Goal: Task Accomplishment & Management: Use online tool/utility

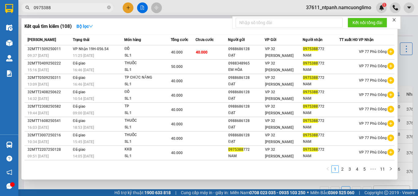
drag, startPoint x: 0, startPoint y: 0, endPoint x: 21, endPoint y: 8, distance: 22.7
click at [21, 8] on div "0975388" at bounding box center [59, 7] width 119 height 9
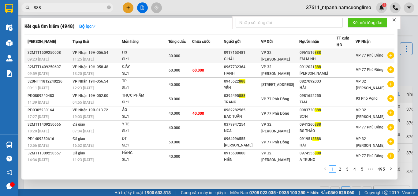
type input "888"
click at [309, 55] on div "0961519 888" at bounding box center [318, 53] width 37 height 6
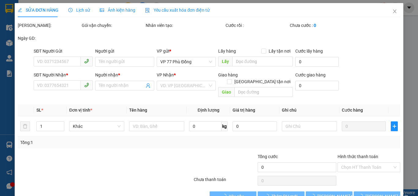
type input "0917153481"
type input "C HẢI"
type input "0961519888"
type input "EM MINH"
type input "30.000"
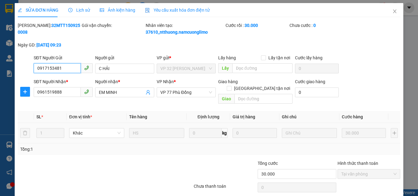
scroll to position [17, 0]
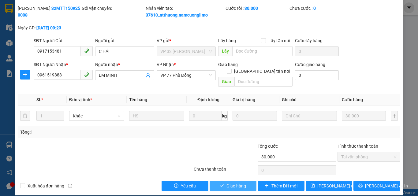
click at [231, 183] on span "Giao hàng" at bounding box center [237, 186] width 20 height 7
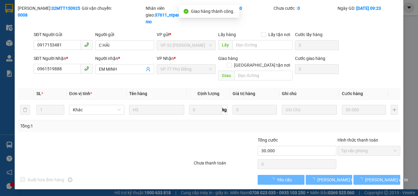
scroll to position [11, 0]
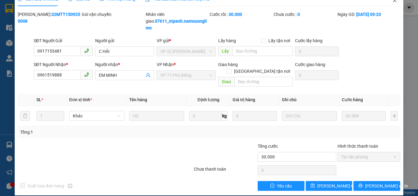
click at [393, 2] on icon "close" at bounding box center [395, 0] width 5 height 5
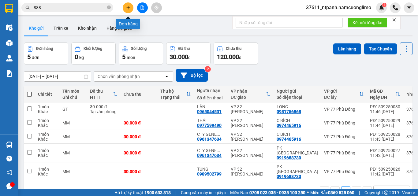
click at [131, 6] on button at bounding box center [128, 7] width 11 height 11
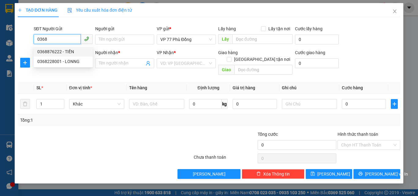
click at [64, 53] on div "0368876222 - TIẾN" at bounding box center [63, 51] width 52 height 7
type input "0368876222"
type input "TIẾN"
type input "0368876222"
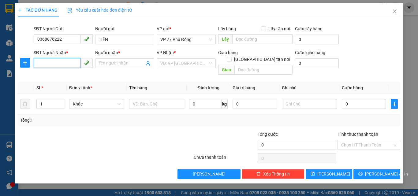
click at [60, 64] on input "SĐT Người Nhận *" at bounding box center [57, 63] width 47 height 10
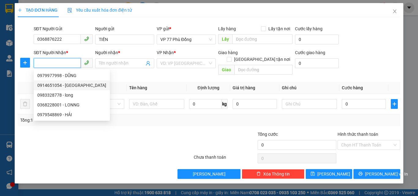
click at [62, 83] on div "0914651054 - Minh" at bounding box center [71, 85] width 69 height 7
type input "0914651054"
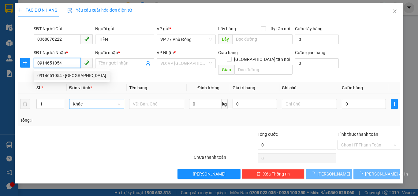
type input "Minh"
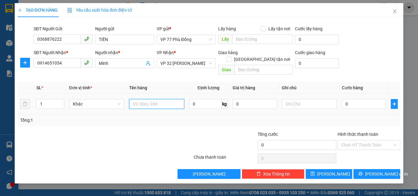
click at [142, 99] on input "text" at bounding box center [156, 104] width 55 height 10
type input "PT"
click at [350, 101] on input "0" at bounding box center [364, 104] width 44 height 10
type input "4"
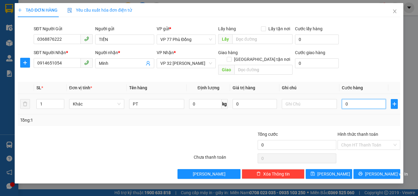
type input "4"
type input "40"
type input "40.000"
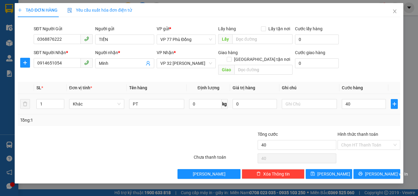
type input "40.000"
click at [358, 117] on div "Tổng: 1" at bounding box center [209, 120] width 378 height 7
click at [363, 172] on icon "printer" at bounding box center [361, 174] width 4 height 4
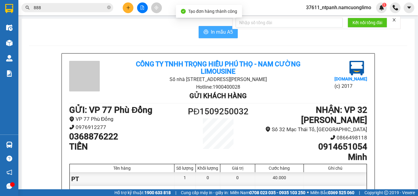
click at [218, 33] on span "In mẫu A5" at bounding box center [222, 32] width 22 height 8
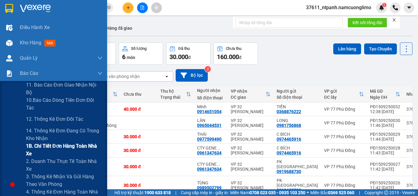
click at [47, 145] on span "1B. Chi tiết đơn hàng toàn nhà xe" at bounding box center [64, 149] width 77 height 15
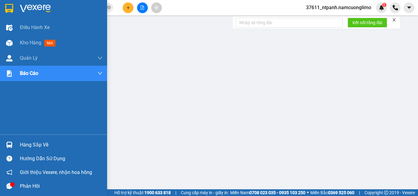
click at [30, 146] on div "Hàng sắp về" at bounding box center [61, 145] width 83 height 9
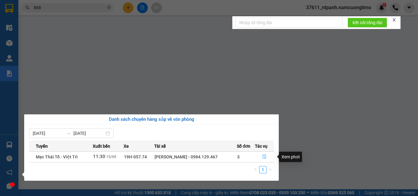
click at [262, 156] on icon "file-done" at bounding box center [264, 157] width 4 height 4
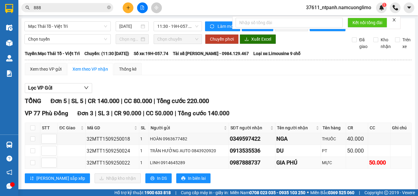
drag, startPoint x: 260, startPoint y: 81, endPoint x: 222, endPoint y: 82, distance: 38.0
click at [222, 157] on tr "32MTT1509250022 1 LINH 0914645289 0987888737 GIA PHÚ MỰC 50.000" at bounding box center [218, 163] width 387 height 12
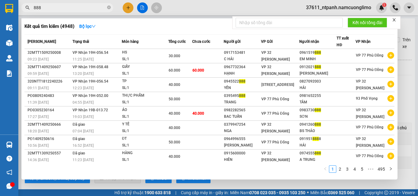
drag, startPoint x: 42, startPoint y: 7, endPoint x: 32, endPoint y: 9, distance: 9.7
click at [32, 9] on span "888" at bounding box center [67, 7] width 92 height 9
paste input "0987888737"
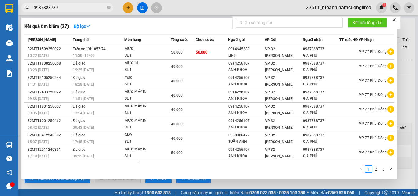
type input "0987888737"
click at [401, 165] on div at bounding box center [209, 98] width 418 height 196
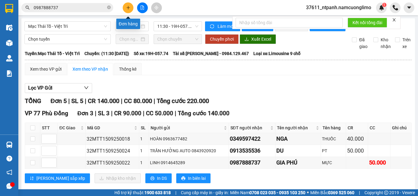
click at [126, 7] on icon "plus" at bounding box center [128, 8] width 4 height 4
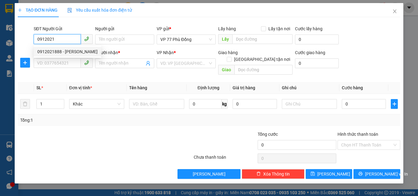
click at [64, 51] on div "0912021888 - NGUYỄN THỊ THANH THỦY" at bounding box center [67, 51] width 60 height 7
type input "0912021888"
type input "[PERSON_NAME]"
type input "0912021888"
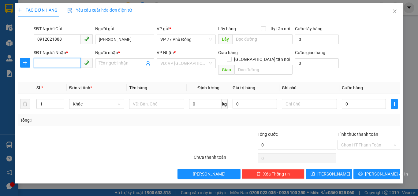
click at [62, 62] on input "SĐT Người Nhận *" at bounding box center [57, 63] width 47 height 10
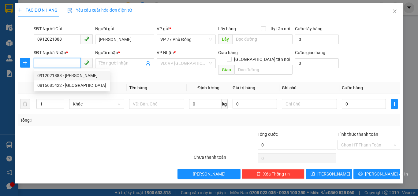
click at [75, 78] on div "0912021888 - NGUYỄN THỊ THANH THỦY" at bounding box center [71, 75] width 69 height 7
type input "0912021888"
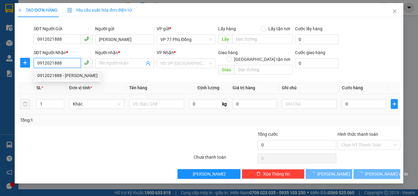
type input "[PERSON_NAME]"
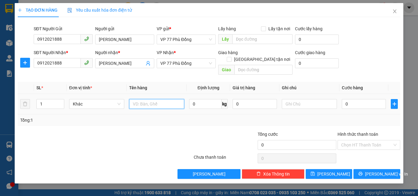
click at [147, 100] on input "text" at bounding box center [156, 104] width 55 height 10
type input "TP"
click at [362, 100] on input "0" at bounding box center [364, 104] width 44 height 10
type input "6"
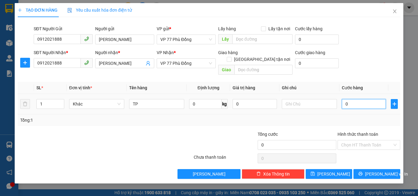
type input "6"
type input "60"
type input "60.000"
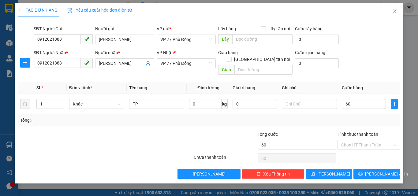
type input "60.000"
click at [353, 117] on div "Tổng: 1" at bounding box center [209, 120] width 378 height 7
click at [343, 141] on input "Hình thức thanh toán" at bounding box center [366, 145] width 51 height 9
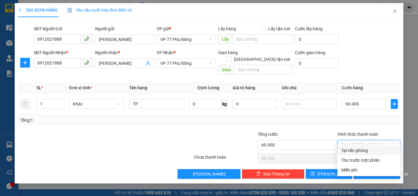
click at [346, 150] on div "Tại văn phòng" at bounding box center [368, 150] width 55 height 7
type input "0"
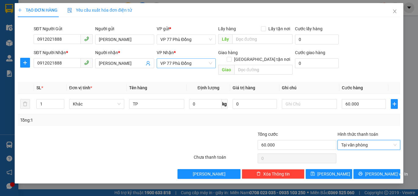
click at [203, 67] on span "VP 77 Phù Đổng" at bounding box center [186, 63] width 52 height 9
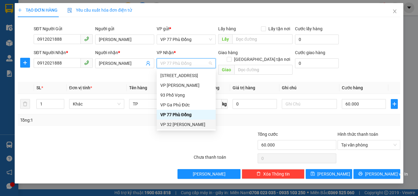
click at [182, 123] on div "VP 32 [PERSON_NAME]" at bounding box center [186, 124] width 52 height 7
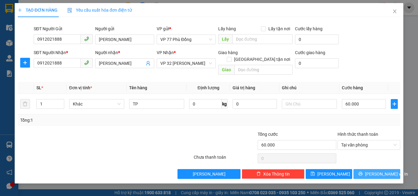
click at [372, 171] on span "[PERSON_NAME] và In" at bounding box center [386, 174] width 43 height 7
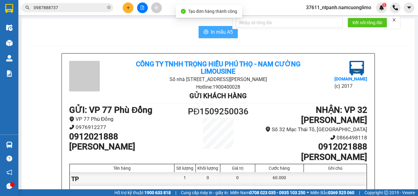
click at [211, 31] on span "In mẫu A5" at bounding box center [222, 32] width 22 height 8
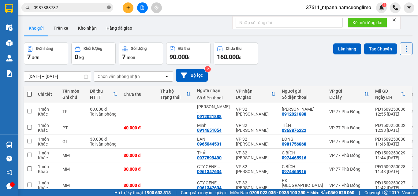
click at [109, 9] on icon "close-circle" at bounding box center [109, 8] width 4 height 4
click at [85, 8] on input "text" at bounding box center [70, 7] width 72 height 7
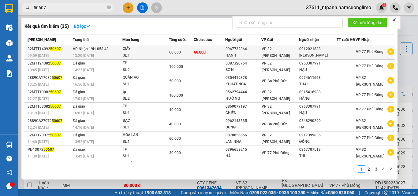
type input "50607"
click at [127, 52] on div "GIẤY" at bounding box center [146, 49] width 46 height 7
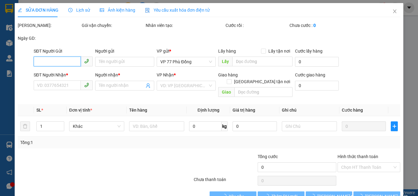
type input "0967732364"
type input "HẠNH"
type input "0912021888"
type input "[PERSON_NAME]"
type input "60.000"
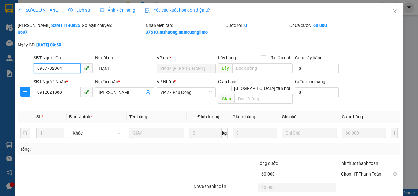
click at [356, 170] on span "Chọn HT Thanh Toán" at bounding box center [368, 174] width 55 height 9
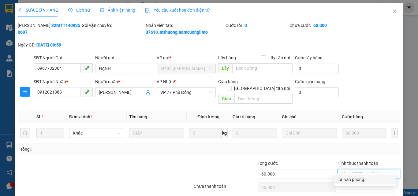
click at [362, 175] on div "Tại văn phòng" at bounding box center [365, 180] width 62 height 10
type input "0"
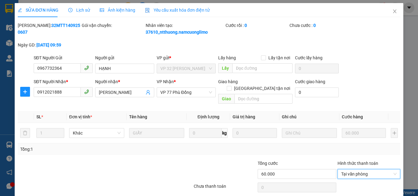
drag, startPoint x: 246, startPoint y: 184, endPoint x: 249, endPoint y: 184, distance: 3.4
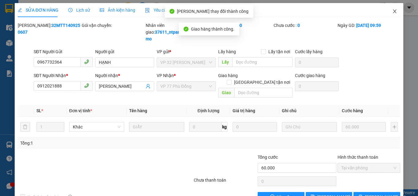
click at [393, 13] on icon "close" at bounding box center [395, 11] width 5 height 5
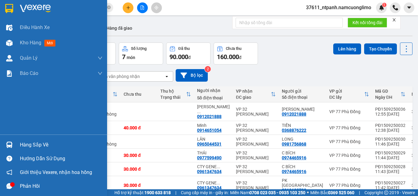
click at [13, 144] on div at bounding box center [9, 145] width 11 height 11
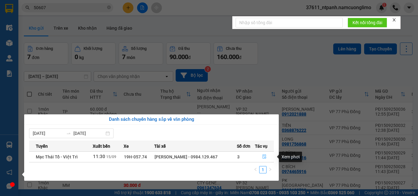
click at [263, 156] on icon "file-done" at bounding box center [264, 157] width 4 height 4
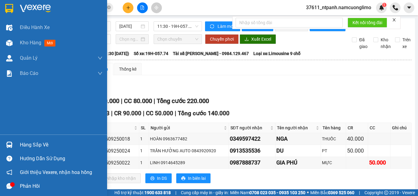
drag, startPoint x: 17, startPoint y: 145, endPoint x: 165, endPoint y: 156, distance: 148.7
click at [24, 145] on div "Hàng sắp về" at bounding box center [53, 145] width 107 height 14
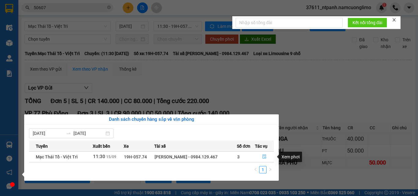
click at [268, 154] on button "button" at bounding box center [264, 157] width 18 height 10
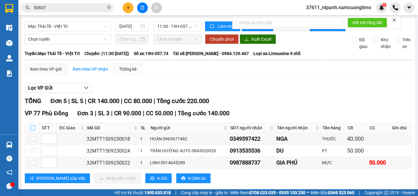
click at [34, 130] on input "checkbox" at bounding box center [32, 128] width 5 height 5
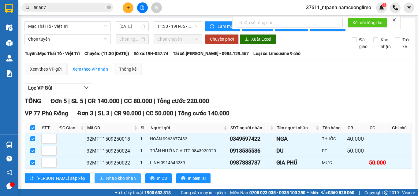
click at [106, 182] on span "Nhập kho nhận" at bounding box center [121, 178] width 30 height 7
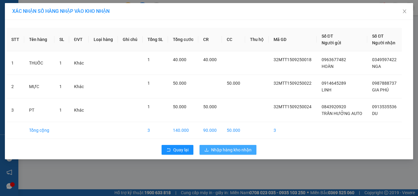
click at [220, 150] on span "Nhập hàng kho nhận" at bounding box center [231, 150] width 40 height 7
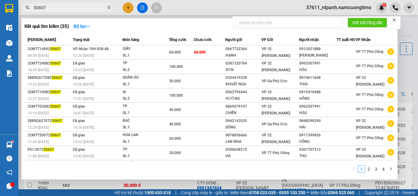
click at [72, 4] on span "50607" at bounding box center [67, 7] width 92 height 9
drag, startPoint x: 72, startPoint y: 4, endPoint x: 55, endPoint y: 4, distance: 17.8
click at [55, 4] on span "50607" at bounding box center [67, 7] width 92 height 9
drag, startPoint x: 66, startPoint y: 10, endPoint x: 26, endPoint y: 7, distance: 40.8
click at [26, 7] on div "50607" at bounding box center [59, 7] width 119 height 9
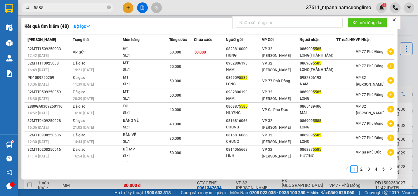
type input "5585"
click at [108, 7] on icon "close-circle" at bounding box center [109, 8] width 4 height 4
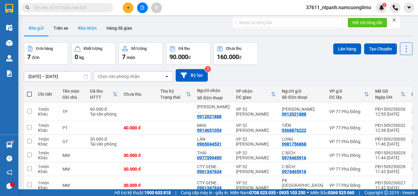
click at [91, 28] on button "Kho nhận" at bounding box center [87, 28] width 28 height 15
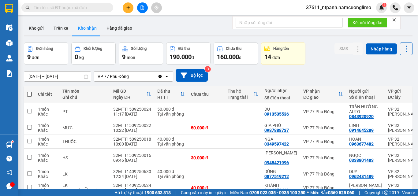
click at [128, 5] on button at bounding box center [128, 7] width 11 height 11
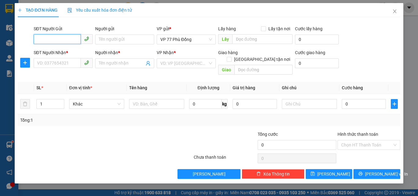
click at [59, 40] on input "SĐT Người Gửi" at bounding box center [57, 39] width 47 height 10
type input "0916509485"
click at [69, 52] on div "0916509485 - TÚ" at bounding box center [63, 51] width 52 height 7
type input "TÚ"
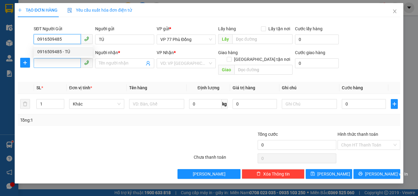
type input "0916509485"
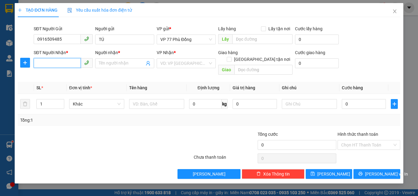
click at [65, 63] on input "SĐT Người Nhận *" at bounding box center [57, 63] width 47 height 10
click at [73, 76] on div "0968696250 - GIANG" at bounding box center [63, 75] width 52 height 7
type input "0968696250"
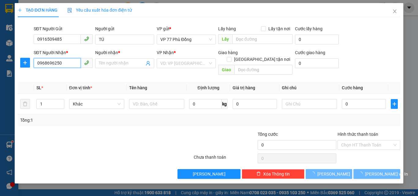
type input "GIANG"
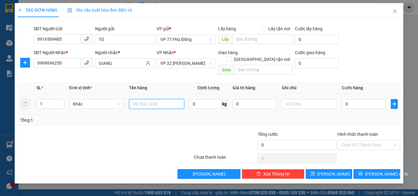
click at [149, 99] on input "text" at bounding box center [156, 104] width 55 height 10
type input "TP"
click at [369, 99] on input "0" at bounding box center [364, 104] width 44 height 10
type input "4"
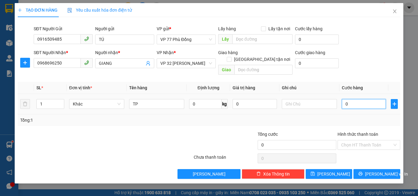
type input "4"
type input "40"
type input "400"
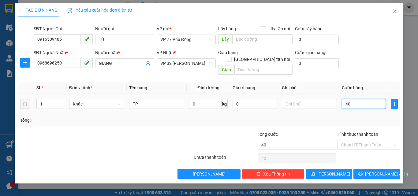
type input "400"
type input "4.000"
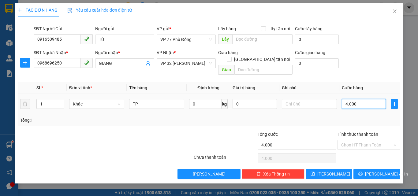
type input "40.000"
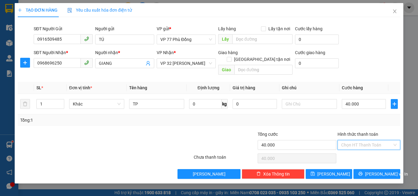
click at [376, 141] on input "Hình thức thanh toán" at bounding box center [366, 145] width 51 height 9
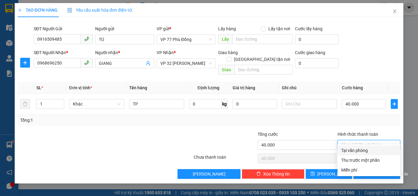
click at [366, 150] on div "Tại văn phòng" at bounding box center [368, 150] width 55 height 7
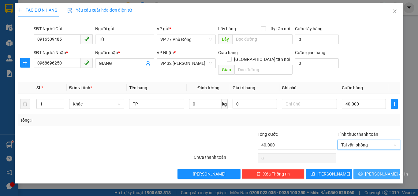
click at [385, 171] on span "[PERSON_NAME] và In" at bounding box center [386, 174] width 43 height 7
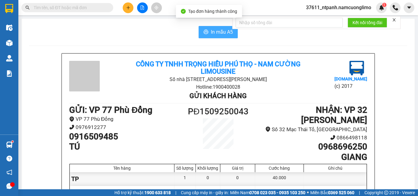
click at [223, 30] on span "In mẫu A5" at bounding box center [222, 32] width 22 height 8
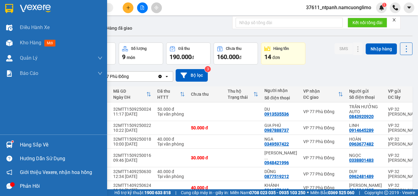
click at [25, 141] on div "Hàng sắp về" at bounding box center [61, 145] width 83 height 9
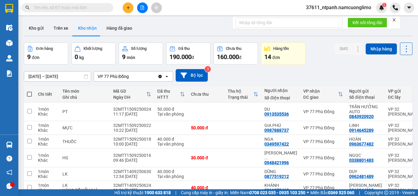
click at [340, 64] on section "Kết quả tìm kiếm ( 48 ) Bộ lọc Mã ĐH Trạng thái Món hàng Tổng cước Chưa cước Ng…" at bounding box center [209, 98] width 418 height 196
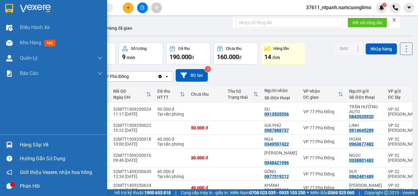
click at [7, 10] on img at bounding box center [9, 8] width 8 height 9
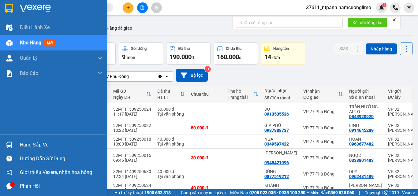
click at [27, 146] on div "Hàng sắp về" at bounding box center [61, 145] width 83 height 9
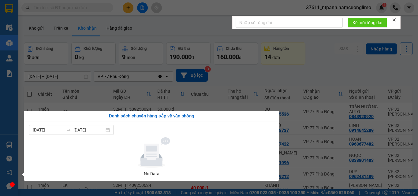
click at [345, 67] on section "Kết quả tìm kiếm ( 48 ) Bộ lọc Mã ĐH Trạng thái Món hàng Tổng cước Chưa cước Ng…" at bounding box center [209, 98] width 418 height 196
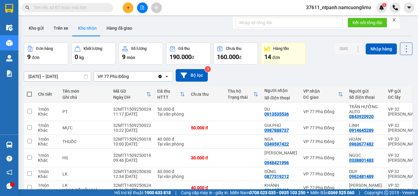
drag, startPoint x: 40, startPoint y: 26, endPoint x: 118, endPoint y: 65, distance: 87.5
click at [40, 27] on button "Kho gửi" at bounding box center [36, 28] width 25 height 15
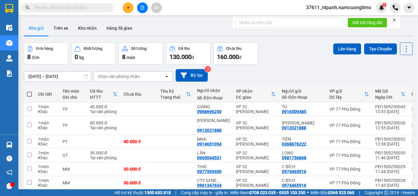
click at [91, 6] on input "text" at bounding box center [70, 7] width 72 height 7
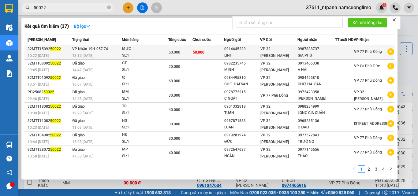
type input "50022"
click at [104, 55] on td "VP Nhận 19H-057.74 13:15 - 15/09" at bounding box center [96, 52] width 51 height 14
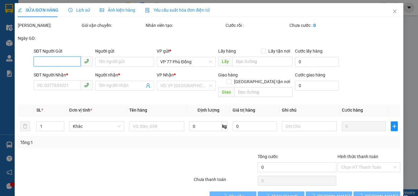
type input "0914645289"
type input "LINH"
type input "0987888737"
type input "GIA PHÚ"
type input "50.000"
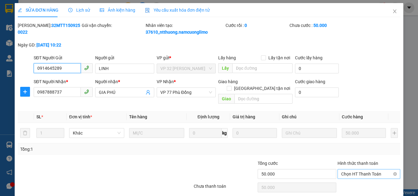
click at [384, 170] on span "Chọn HT Thanh Toán" at bounding box center [368, 174] width 55 height 9
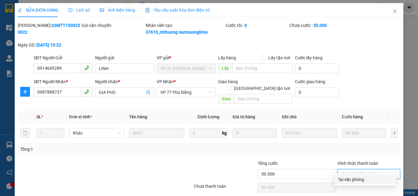
drag, startPoint x: 351, startPoint y: 160, endPoint x: 331, endPoint y: 170, distance: 22.5
click at [350, 176] on div "Tại văn phòng" at bounding box center [365, 179] width 55 height 7
type input "0"
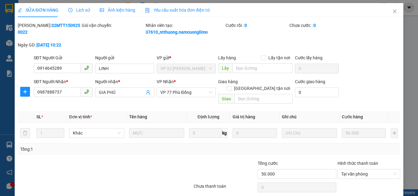
drag, startPoint x: 250, startPoint y: 180, endPoint x: 327, endPoint y: 124, distance: 95.3
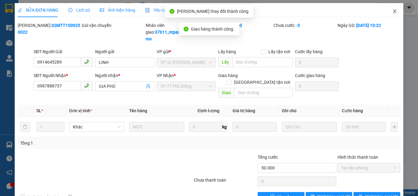
click at [394, 12] on icon "close" at bounding box center [395, 11] width 3 height 4
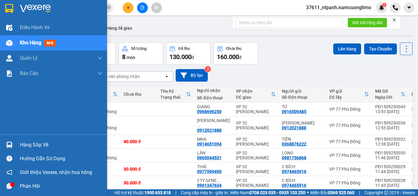
drag, startPoint x: 16, startPoint y: 145, endPoint x: 32, endPoint y: 145, distance: 15.9
click at [21, 145] on div "Hàng sắp về" at bounding box center [53, 145] width 107 height 14
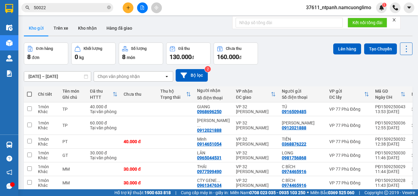
click at [322, 72] on section "Kết quả tìm kiếm ( 37 ) Bộ lọc Mã ĐH Trạng thái Món hàng Tổng cước Chưa cước Ng…" at bounding box center [209, 98] width 418 height 196
click at [28, 93] on span at bounding box center [29, 94] width 5 height 5
click at [29, 91] on input "checkbox" at bounding box center [29, 91] width 0 height 0
checkbox input "true"
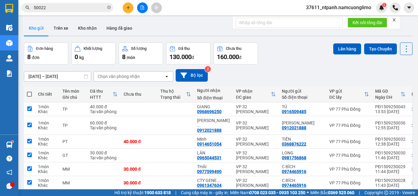
checkbox input "true"
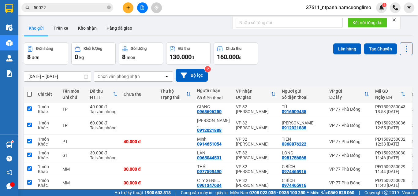
checkbox input "true"
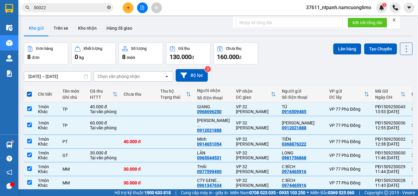
click at [109, 6] on icon "close-circle" at bounding box center [109, 8] width 4 height 4
click at [339, 47] on button "Lên hàng" at bounding box center [348, 48] width 28 height 11
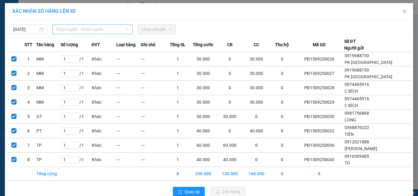
click at [77, 28] on span "Chọn tuyến - nhóm tuyến" at bounding box center [92, 29] width 73 height 9
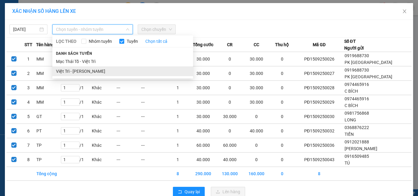
click at [70, 70] on li "Việt Trì - [PERSON_NAME]" at bounding box center [122, 71] width 141 height 10
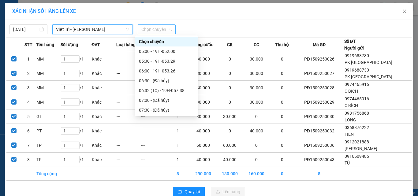
click at [155, 29] on span "Chọn chuyến" at bounding box center [156, 29] width 31 height 9
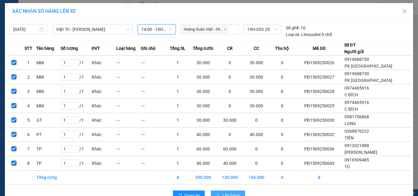
click at [224, 192] on span "Lên hàng" at bounding box center [232, 195] width 18 height 7
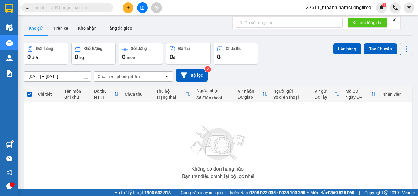
click at [130, 7] on icon "plus" at bounding box center [128, 8] width 4 height 4
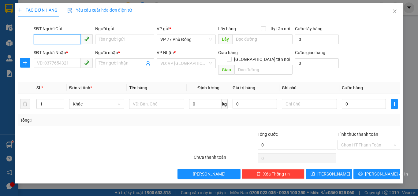
click at [66, 40] on input "SĐT Người Gửi" at bounding box center [57, 39] width 47 height 10
type input "0913459661"
click at [61, 51] on div "0913459661 - VIỆT HÀN" at bounding box center [71, 51] width 69 height 7
type input "VIỆT HÀN"
type input "0913459661"
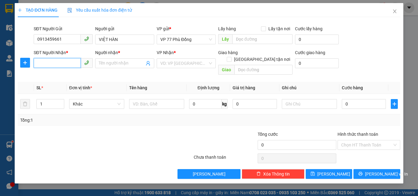
click at [72, 64] on input "SĐT Người Nhận *" at bounding box center [57, 63] width 47 height 10
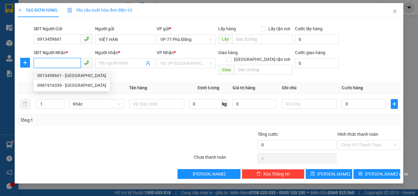
click at [47, 65] on input "SĐT Người Nhận *" at bounding box center [57, 63] width 47 height 10
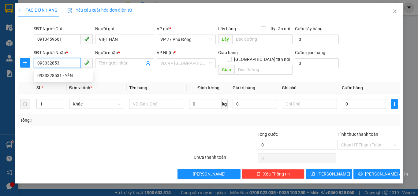
type input "0933328531"
click at [67, 75] on div "0933328531 - YẾN" at bounding box center [63, 75] width 52 height 7
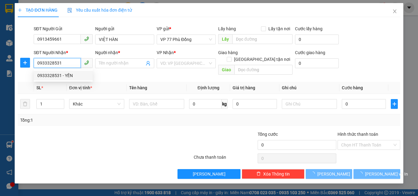
type input "YẾN"
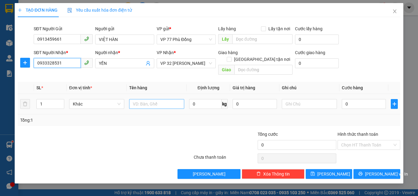
type input "0933328531"
click at [155, 99] on input "text" at bounding box center [156, 104] width 55 height 10
type input "HS"
click at [231, 57] on input "[GEOGRAPHIC_DATA] tận nơi" at bounding box center [229, 59] width 4 height 4
checkbox input "true"
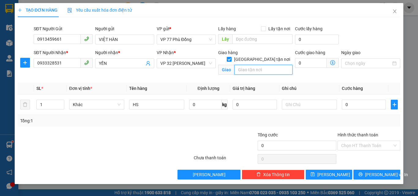
click at [256, 65] on input "text" at bounding box center [264, 70] width 58 height 10
type input "SỐ 4 TRẦN VỸ, PHÚ DIỄN, HÀ NỘI"
click at [334, 62] on icon "dollar-circle" at bounding box center [332, 62] width 5 height 5
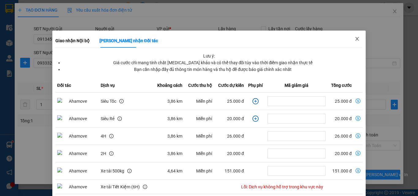
click at [355, 39] on icon "close" at bounding box center [357, 38] width 5 height 5
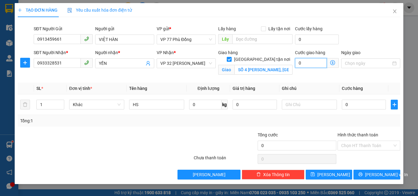
click at [314, 65] on input "0" at bounding box center [311, 63] width 32 height 10
type input "3"
type input "30"
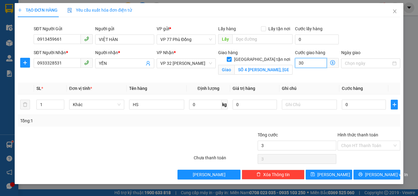
type input "30"
type input "300"
type input "3.000"
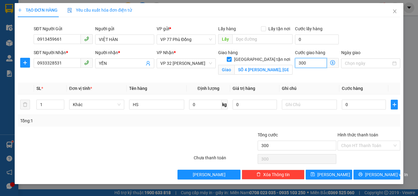
type input "3.000"
type input "30.000"
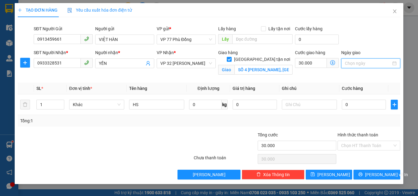
click at [391, 64] on input "Ngày giao" at bounding box center [368, 63] width 46 height 7
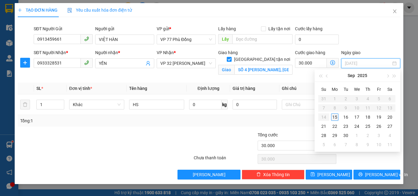
type input "[DATE]"
click at [334, 117] on div "15" at bounding box center [334, 117] width 7 height 7
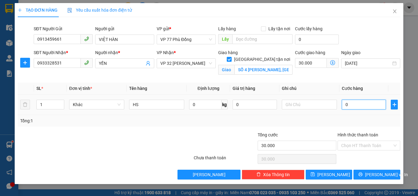
click at [367, 108] on input "0" at bounding box center [364, 105] width 44 height 10
type input "3"
type input "30.003"
type input "30"
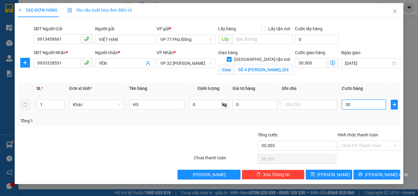
type input "30.030"
type input "300"
type input "30.300"
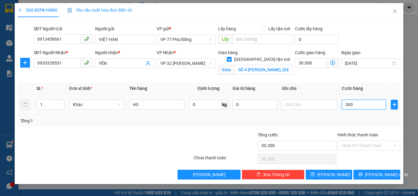
type input "3.000"
type input "33.000"
type input "30.000"
type input "60.000"
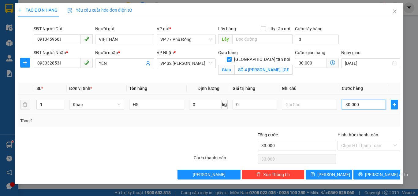
type input "60.000"
type input "30.000"
click at [372, 147] on input "Hình thức thanh toán" at bounding box center [366, 145] width 51 height 9
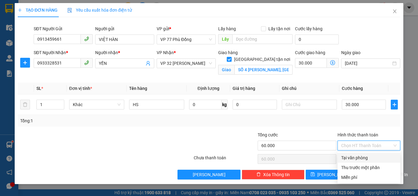
click at [358, 158] on div "Tại văn phòng" at bounding box center [368, 158] width 55 height 7
type input "0"
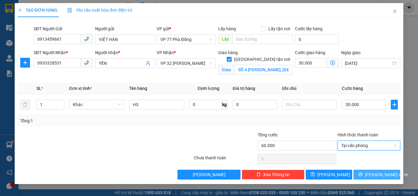
click at [371, 173] on button "[PERSON_NAME] và In" at bounding box center [377, 175] width 47 height 10
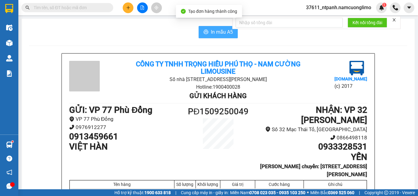
click at [223, 33] on span "In mẫu A5" at bounding box center [222, 32] width 22 height 8
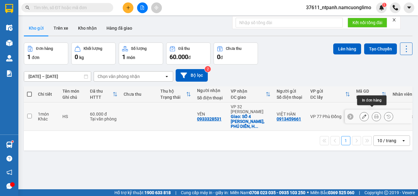
click at [375, 115] on icon at bounding box center [377, 117] width 4 height 4
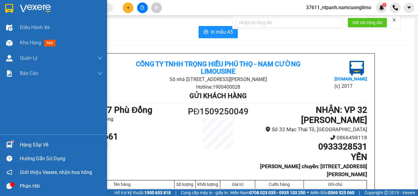
click at [6, 7] on img at bounding box center [9, 8] width 8 height 9
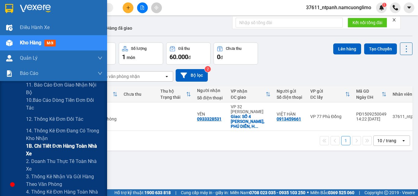
click at [38, 147] on span "1B. Chi tiết đơn hàng toàn nhà xe" at bounding box center [64, 149] width 77 height 15
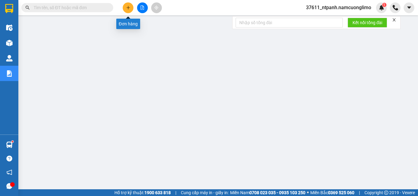
click at [127, 8] on icon "plus" at bounding box center [128, 8] width 4 height 4
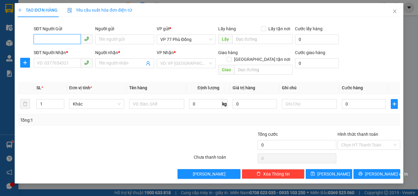
click at [56, 36] on input "SĐT Người Gửi" at bounding box center [57, 39] width 47 height 10
type input "0977668555"
click at [64, 52] on div "0977668555 - LÂM" at bounding box center [63, 51] width 52 height 7
type input "LÂM"
type input "0977668555"
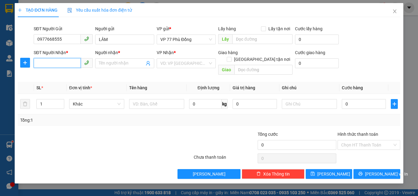
click at [72, 64] on input "SĐT Người Nhận *" at bounding box center [57, 63] width 47 height 10
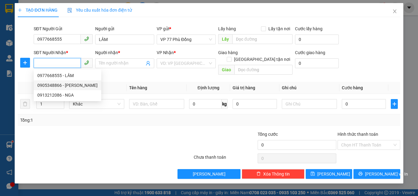
click at [65, 87] on div "0905348866 - XUÂN DUNG" at bounding box center [67, 85] width 60 height 7
type input "0905348866"
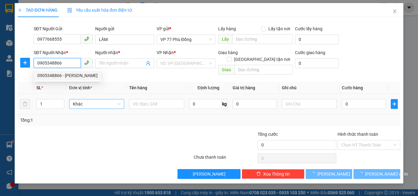
type input "XUÂN DUNG"
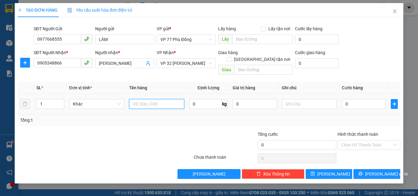
click at [150, 99] on input "text" at bounding box center [156, 104] width 55 height 10
type input "THUỐC"
click at [355, 99] on input "0" at bounding box center [364, 104] width 44 height 10
type input "3"
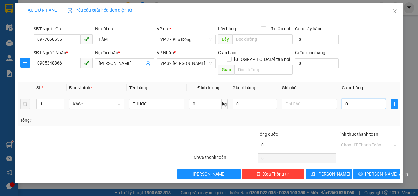
type input "3"
type input "30"
type input "300"
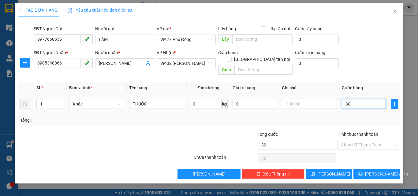
type input "300"
type input "3.000"
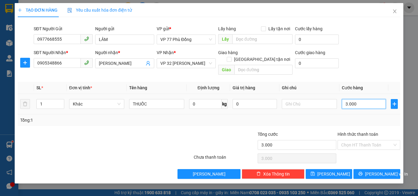
type input "30.000"
drag, startPoint x: 374, startPoint y: 169, endPoint x: 379, endPoint y: 165, distance: 6.3
click at [375, 171] on span "[PERSON_NAME] và In" at bounding box center [386, 174] width 43 height 7
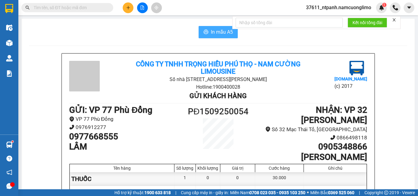
click at [222, 32] on span "In mẫu A5" at bounding box center [222, 32] width 22 height 8
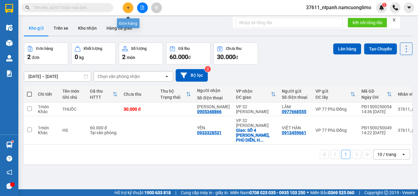
click at [130, 7] on button at bounding box center [128, 7] width 11 height 11
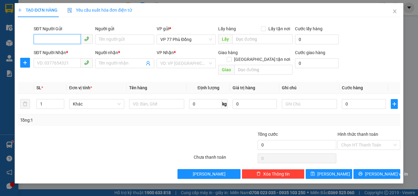
click at [76, 38] on input "SĐT Người Gửi" at bounding box center [57, 39] width 47 height 10
type input "0"
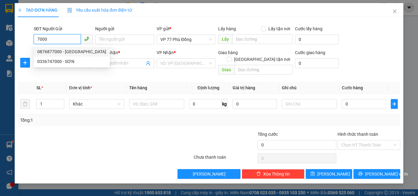
click at [73, 52] on div "0876877000 - ĐỨC" at bounding box center [71, 51] width 69 height 7
type input "0876877000"
type input "ĐỨC"
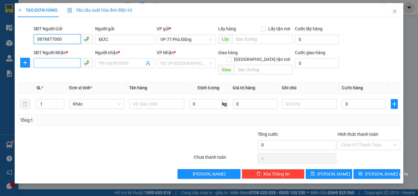
type input "0876877000"
click at [66, 64] on input "SĐT Người Nhận *" at bounding box center [57, 63] width 47 height 10
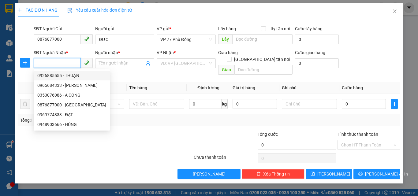
click at [75, 75] on div "0926885555 - THUẬN" at bounding box center [71, 75] width 69 height 7
type input "0926885555"
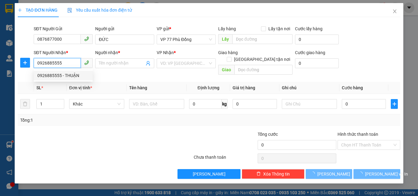
type input "THUẬN"
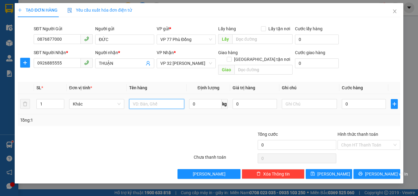
click at [165, 99] on input "text" at bounding box center [156, 104] width 55 height 10
type input "NGUỒN MT"
click at [362, 99] on input "0" at bounding box center [364, 104] width 44 height 10
type input "3"
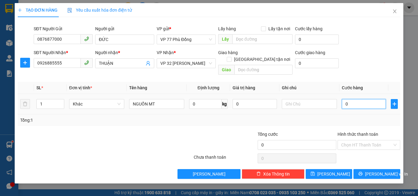
type input "3"
type input "30"
type input "300"
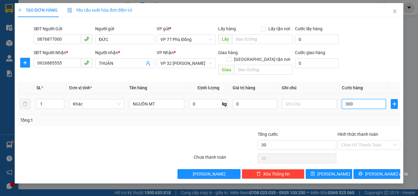
type input "300"
type input "3.000"
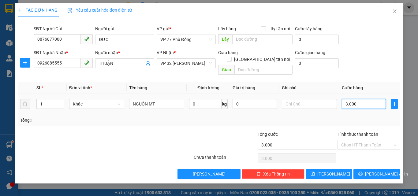
type input "30.000"
click at [373, 171] on span "[PERSON_NAME] và In" at bounding box center [386, 174] width 43 height 7
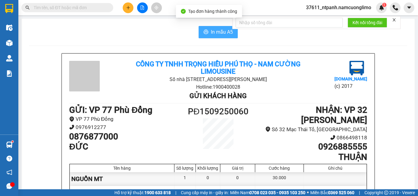
click at [213, 29] on span "In mẫu A5" at bounding box center [222, 32] width 22 height 8
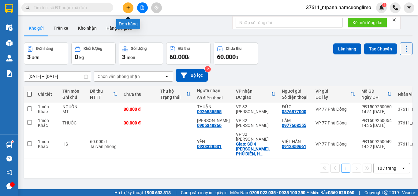
click at [127, 6] on icon "plus" at bounding box center [128, 8] width 4 height 4
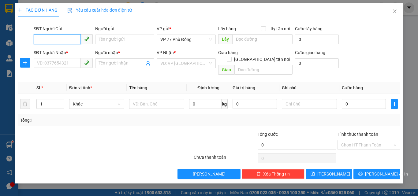
click at [66, 40] on input "SĐT Người Gửi" at bounding box center [57, 39] width 47 height 10
click at [397, 12] on icon "close" at bounding box center [395, 11] width 5 height 5
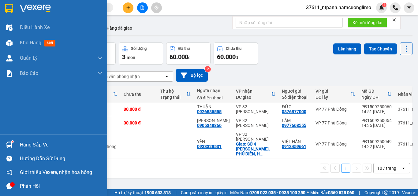
drag, startPoint x: 15, startPoint y: 144, endPoint x: 199, endPoint y: 168, distance: 185.4
click at [23, 145] on div "Hàng sắp về" at bounding box center [53, 145] width 107 height 14
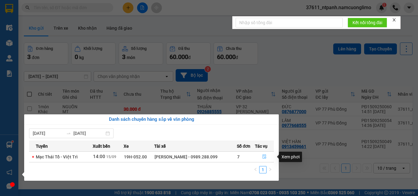
click at [262, 156] on button "button" at bounding box center [264, 157] width 18 height 10
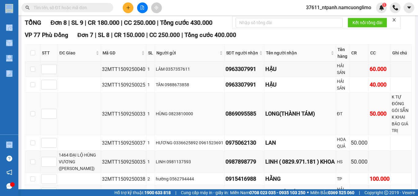
scroll to position [55, 0]
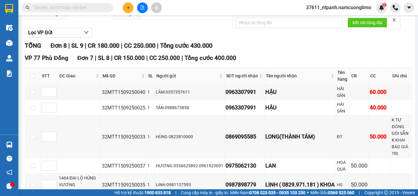
click at [82, 10] on input "text" at bounding box center [70, 7] width 72 height 7
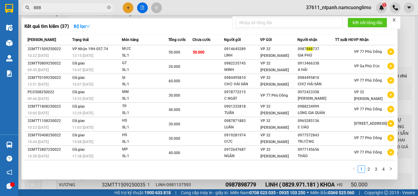
type input "8888"
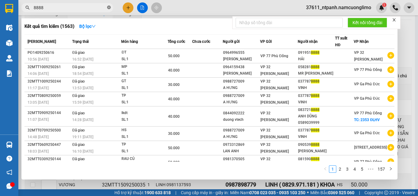
click at [110, 8] on icon "close-circle" at bounding box center [109, 8] width 4 height 4
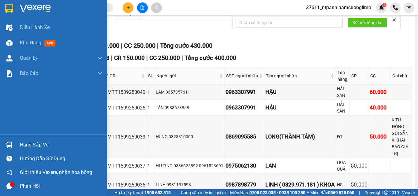
click at [10, 7] on img at bounding box center [9, 8] width 8 height 9
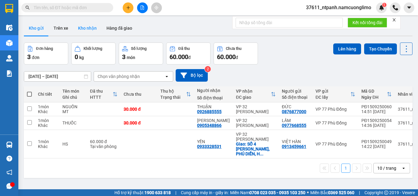
click at [86, 28] on button "Kho nhận" at bounding box center [87, 28] width 28 height 15
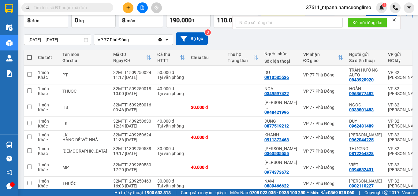
scroll to position [30, 0]
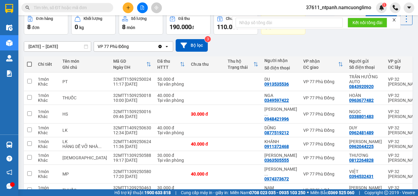
click at [88, 9] on input "text" at bounding box center [70, 7] width 72 height 7
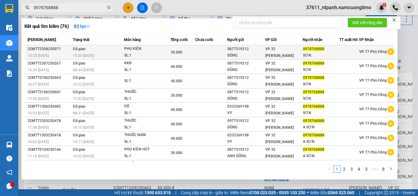
type input "0978768888"
drag, startPoint x: 250, startPoint y: 53, endPoint x: 228, endPoint y: 55, distance: 21.5
click at [228, 52] on div "0877519212" at bounding box center [246, 49] width 37 height 6
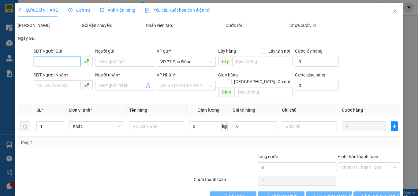
type input "0877519212"
type input "DŨNG"
type input "0978768888"
type input "SƠN"
type input "30.000"
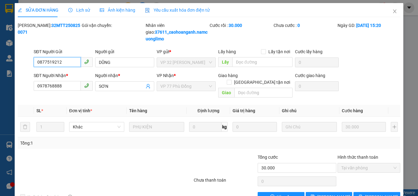
drag, startPoint x: 234, startPoint y: 54, endPoint x: 22, endPoint y: 69, distance: 212.4
click at [22, 69] on div "SĐT Người Gửi 0877519212 0877519212 Người gửi DŨNG VP gửi * VP 32 Mạc Thái Tổ L…" at bounding box center [209, 58] width 384 height 21
click at [393, 11] on icon "close" at bounding box center [395, 11] width 5 height 5
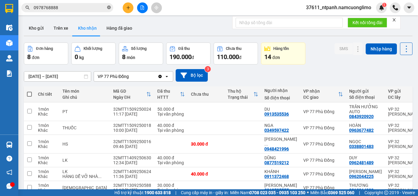
click at [110, 8] on icon "close-circle" at bounding box center [109, 8] width 4 height 4
paste input "0877519212"
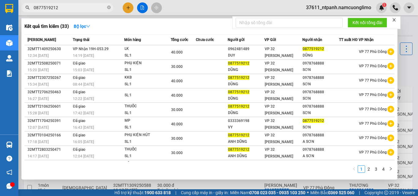
drag, startPoint x: 69, startPoint y: 5, endPoint x: 13, endPoint y: 16, distance: 57.1
click at [13, 16] on section "Kết quả tìm kiếm ( 33 ) Bộ lọc Mã ĐH Trạng thái Món hàng Tổng cước Chưa cước Ng…" at bounding box center [209, 98] width 418 height 196
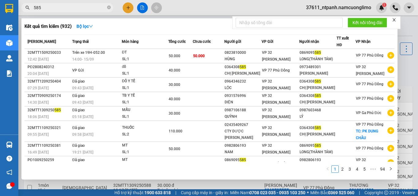
type input "585"
click at [107, 8] on icon "close-circle" at bounding box center [109, 8] width 4 height 4
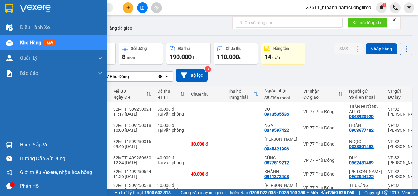
click at [26, 5] on img at bounding box center [35, 8] width 31 height 9
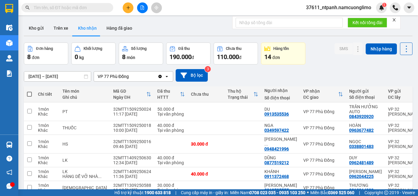
scroll to position [60, 0]
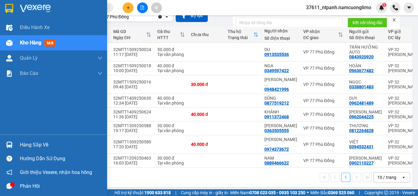
click at [24, 142] on div "Hàng sắp về" at bounding box center [61, 145] width 83 height 9
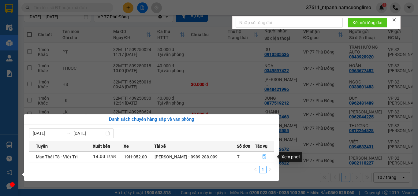
click at [265, 155] on icon "file-done" at bounding box center [264, 157] width 4 height 4
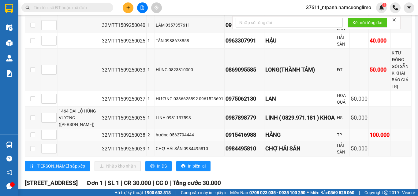
scroll to position [92, 0]
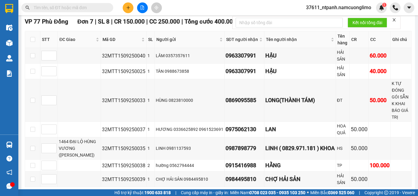
click at [89, 8] on input "text" at bounding box center [70, 7] width 72 height 7
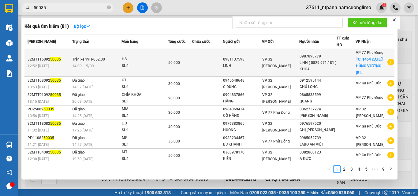
type input "50035"
click at [126, 62] on div "HS" at bounding box center [145, 59] width 46 height 7
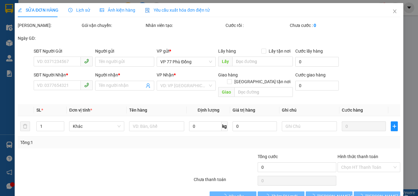
type input "0981137593"
type input "LINH"
type input "0987898779"
type input "LINH ( 0829.971.181 ) KHOA"
checkbox input "true"
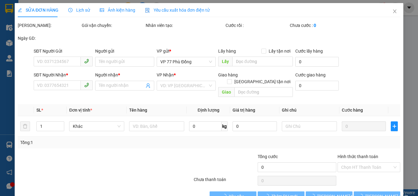
type input "1464 ĐẠI LỘ HÙNG VƯƠNG (BIDV HÙNG VƯƠNG)"
type input "50.000"
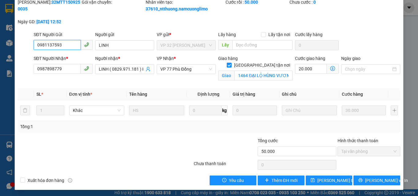
scroll to position [33, 0]
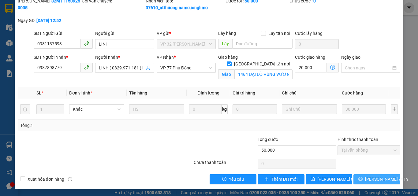
click at [379, 179] on span "[PERSON_NAME] và In" at bounding box center [386, 179] width 43 height 7
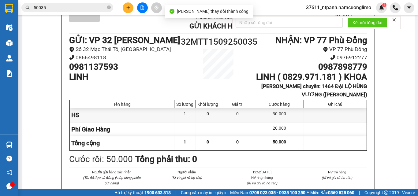
scroll to position [61, 0]
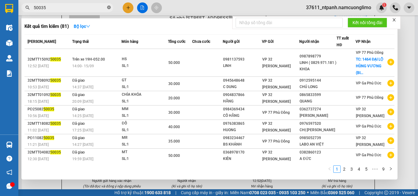
click at [109, 9] on icon "close-circle" at bounding box center [109, 8] width 4 height 4
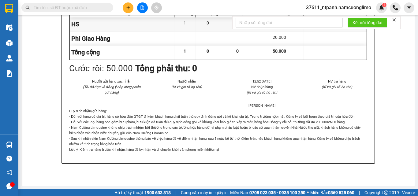
scroll to position [173, 0]
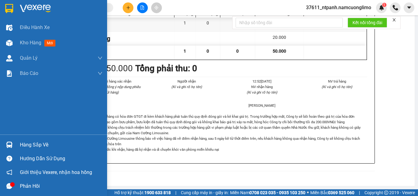
click at [9, 147] on img at bounding box center [9, 145] width 6 height 6
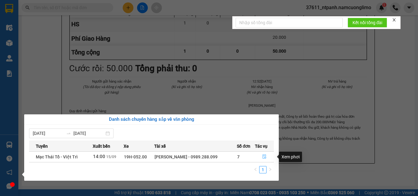
click at [262, 157] on icon "file-done" at bounding box center [264, 157] width 4 height 4
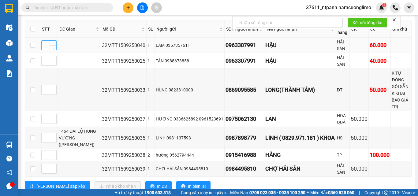
scroll to position [92, 0]
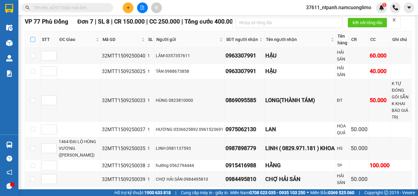
click at [34, 42] on input "checkbox" at bounding box center [32, 39] width 5 height 5
checkbox input "true"
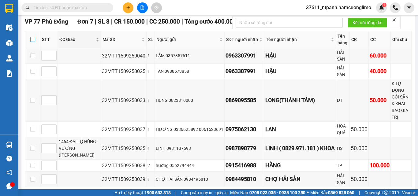
checkbox input "true"
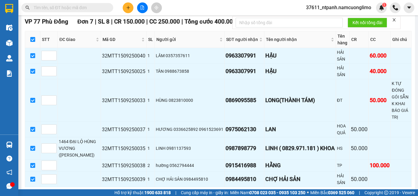
scroll to position [178, 0]
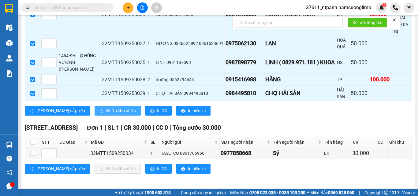
click at [106, 110] on span "Nhập kho nhận" at bounding box center [121, 110] width 30 height 7
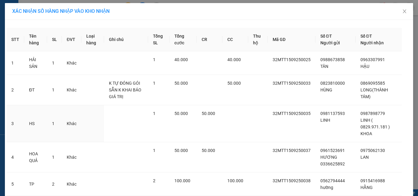
scroll to position [99, 0]
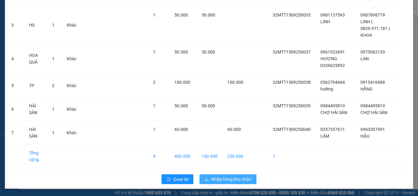
click at [224, 179] on span "Nhập hàng kho nhận" at bounding box center [231, 179] width 40 height 7
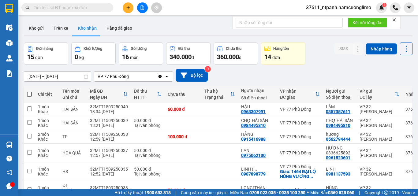
click at [82, 9] on input "text" at bounding box center [70, 7] width 72 height 7
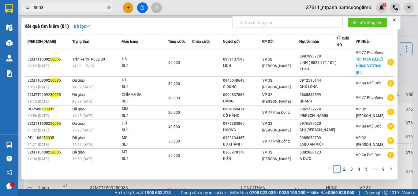
type input "50035"
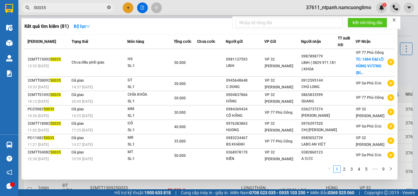
click at [109, 6] on icon "close-circle" at bounding box center [109, 8] width 4 height 4
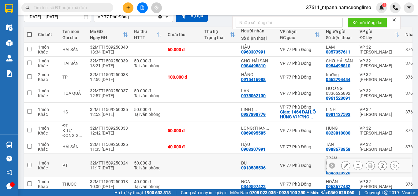
scroll to position [61, 0]
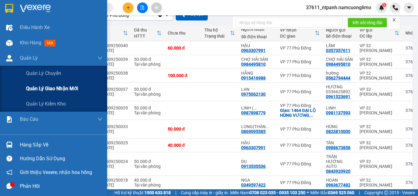
click at [74, 88] on span "Quản lý giao nhận mới" at bounding box center [52, 89] width 52 height 8
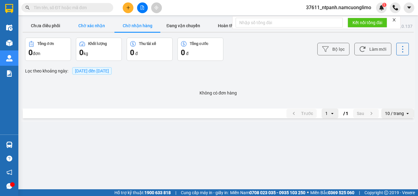
click at [90, 26] on button "Chờ xác nhận" at bounding box center [92, 26] width 46 height 12
click at [52, 28] on button "Chưa điều phối" at bounding box center [46, 26] width 46 height 12
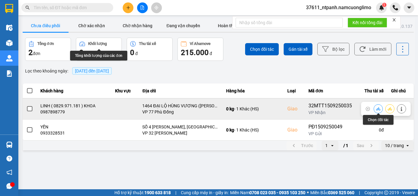
click at [388, 109] on icon at bounding box center [390, 109] width 4 height 4
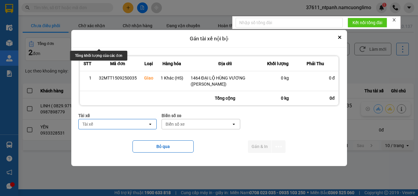
click at [125, 126] on div "Tài xế" at bounding box center [114, 124] width 70 height 10
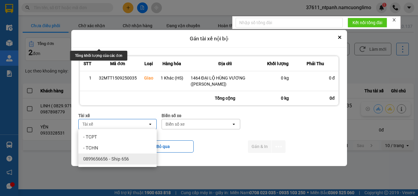
click at [105, 158] on span "0899656656 - Ship 656" at bounding box center [106, 159] width 46 height 6
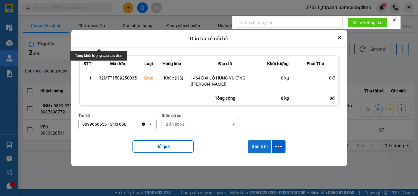
click at [261, 147] on button "Gán & In" at bounding box center [260, 147] width 24 height 13
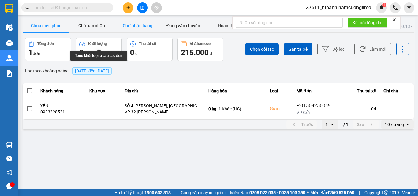
click at [141, 26] on button "Chờ nhận hàng" at bounding box center [138, 26] width 46 height 12
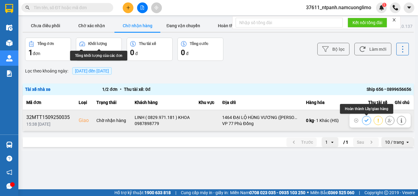
click at [365, 122] on icon at bounding box center [367, 121] width 4 height 4
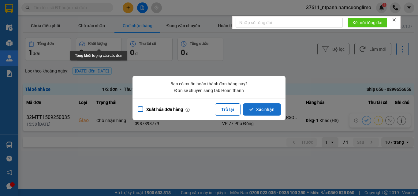
click at [262, 105] on button "Xác nhận" at bounding box center [262, 110] width 38 height 12
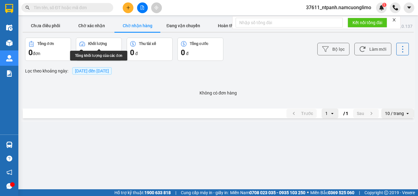
click at [56, 6] on input "text" at bounding box center [70, 7] width 72 height 7
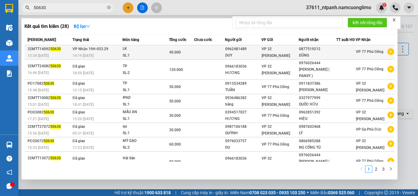
type input "50630"
click at [137, 52] on div "LK" at bounding box center [146, 49] width 46 height 7
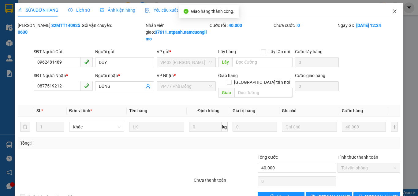
click at [393, 11] on icon "close" at bounding box center [395, 11] width 5 height 5
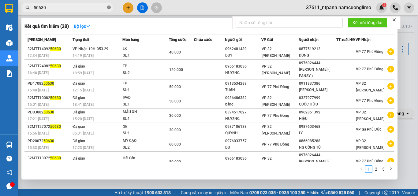
click at [109, 8] on icon "close-circle" at bounding box center [109, 8] width 4 height 4
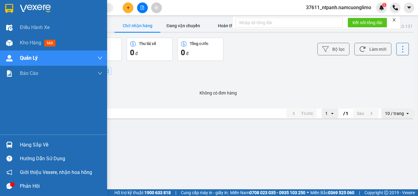
click at [14, 10] on div at bounding box center [9, 8] width 11 height 11
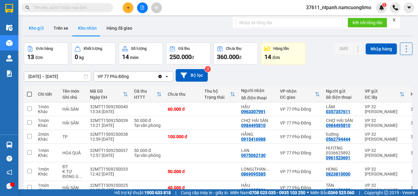
click at [43, 29] on button "Kho gửi" at bounding box center [36, 28] width 25 height 15
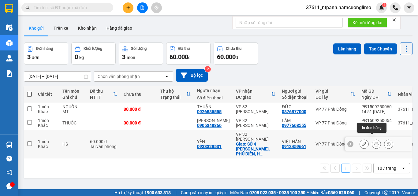
click at [375, 142] on icon at bounding box center [377, 144] width 4 height 4
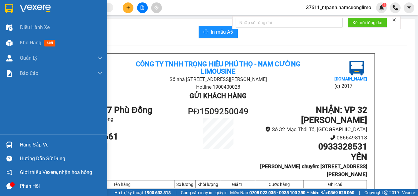
click at [10, 6] on img at bounding box center [9, 8] width 8 height 9
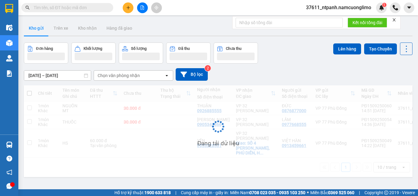
scroll to position [28, 0]
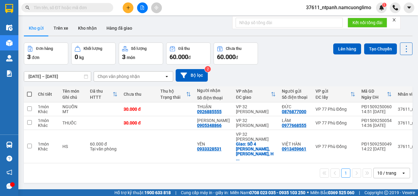
click at [28, 92] on span at bounding box center [29, 94] width 5 height 5
click at [29, 91] on input "checkbox" at bounding box center [29, 91] width 0 height 0
checkbox input "true"
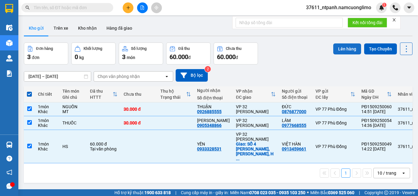
click at [352, 47] on button "Lên hàng" at bounding box center [348, 48] width 28 height 11
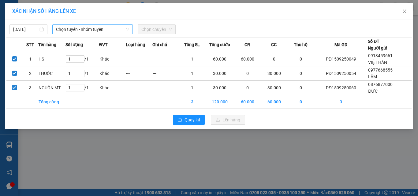
click at [76, 31] on span "Chọn tuyến - nhóm tuyến" at bounding box center [92, 29] width 73 height 9
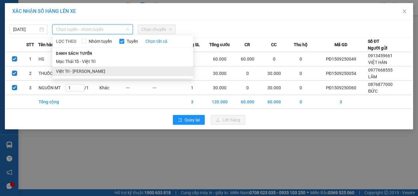
click at [85, 70] on li "Việt Trì - [PERSON_NAME]" at bounding box center [122, 71] width 141 height 10
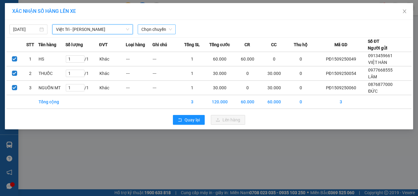
click at [163, 29] on span "Chọn chuyến" at bounding box center [156, 29] width 31 height 9
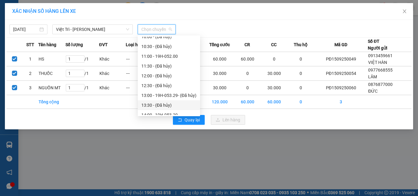
scroll to position [184, 0]
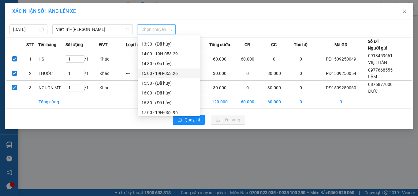
click at [175, 72] on div "15:00 - 19H-053.26" at bounding box center [168, 73] width 55 height 7
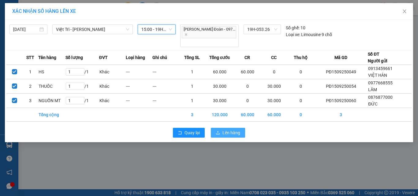
click at [226, 130] on span "Lên hàng" at bounding box center [232, 133] width 18 height 7
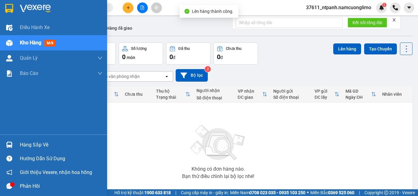
click at [21, 146] on div "Hàng sắp về" at bounding box center [61, 145] width 83 height 9
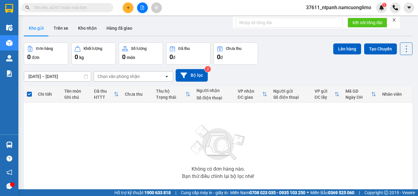
click at [347, 133] on section "Kết quả tìm kiếm ( 28 ) Bộ lọc Mã ĐH Trạng thái Món hàng Tổng cước Chưa cước Ng…" at bounding box center [209, 98] width 418 height 196
click at [80, 11] on span at bounding box center [67, 7] width 92 height 9
click at [80, 8] on input "text" at bounding box center [70, 7] width 72 height 7
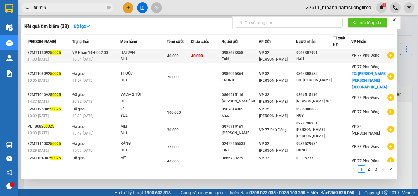
type input "50025"
click at [105, 57] on div "15:34 [DATE]" at bounding box center [95, 59] width 47 height 7
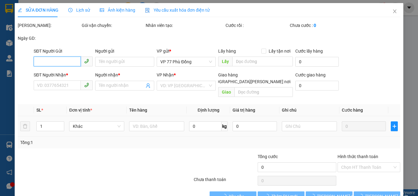
type input "0988673858"
type input "TÂN"
type input "0963307991"
type input "HẬU"
type input "40.000"
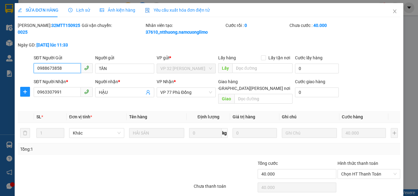
scroll to position [17, 0]
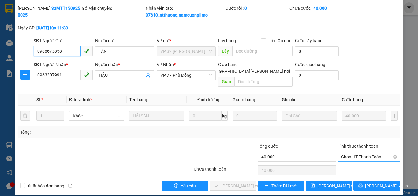
click at [373, 153] on span "Chọn HT Thanh Toán" at bounding box center [368, 157] width 55 height 9
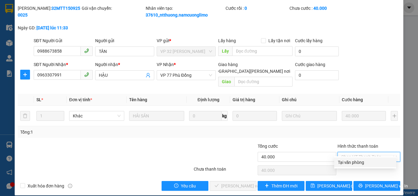
click at [352, 164] on div "Tại văn phòng" at bounding box center [365, 162] width 55 height 7
type input "0"
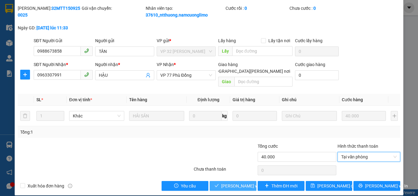
click at [242, 183] on span "[PERSON_NAME] và Giao hàng" at bounding box center [262, 186] width 83 height 7
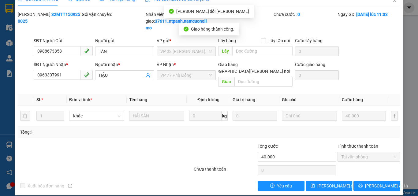
scroll to position [0, 0]
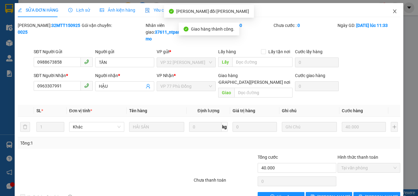
drag, startPoint x: 389, startPoint y: 11, endPoint x: 322, endPoint y: 25, distance: 68.3
click at [393, 11] on icon "close" at bounding box center [395, 11] width 5 height 5
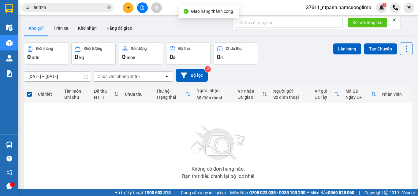
click at [100, 6] on input "50025" at bounding box center [70, 7] width 72 height 7
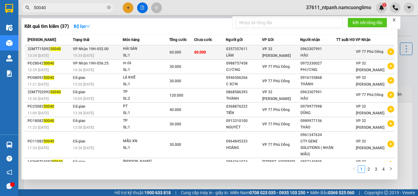
type input "50040"
click at [213, 55] on td "60.000" at bounding box center [210, 52] width 32 height 14
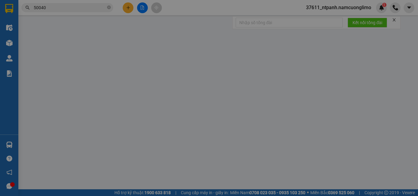
type input "0357357611"
type input "LÂM"
type input "0963307991"
type input "HẬU"
type input "60.000"
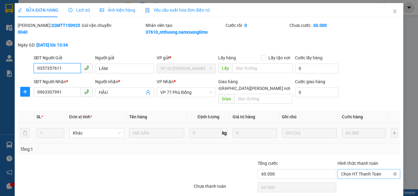
scroll to position [17, 0]
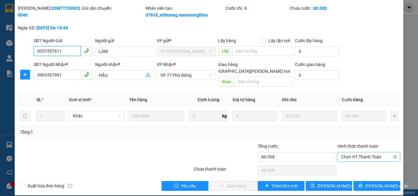
click at [369, 153] on span "Chọn HT Thanh Toán" at bounding box center [368, 157] width 55 height 9
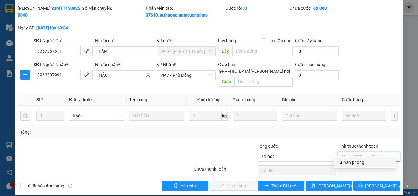
click at [350, 162] on div "Tại văn phòng" at bounding box center [365, 162] width 55 height 7
type input "0"
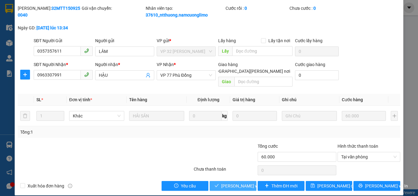
click at [238, 183] on span "[PERSON_NAME] và Giao hàng" at bounding box center [262, 186] width 83 height 7
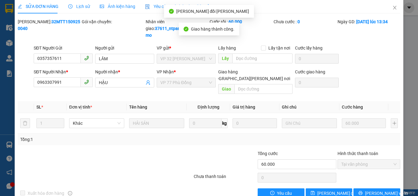
scroll to position [0, 0]
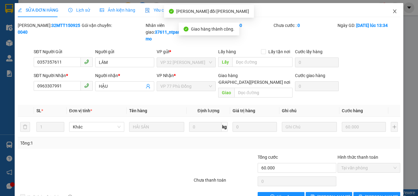
click at [394, 12] on icon "close" at bounding box center [395, 11] width 3 height 4
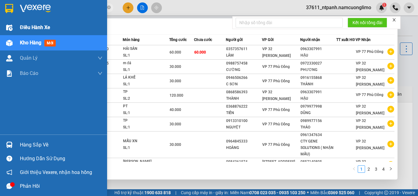
drag, startPoint x: 76, startPoint y: 8, endPoint x: 0, endPoint y: 30, distance: 78.9
click at [0, 30] on section "Kết quả tìm kiếm ( 37 ) Bộ lọc Mã ĐH Trạng thái Món hàng Tổng cước Chưa cước Ng…" at bounding box center [209, 98] width 418 height 196
type input "7593"
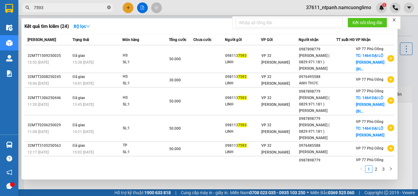
click at [108, 8] on icon "close-circle" at bounding box center [109, 8] width 4 height 4
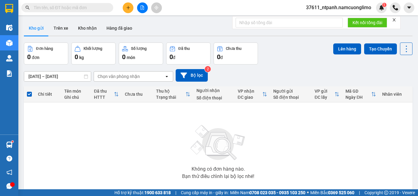
click at [73, 7] on input "text" at bounding box center [70, 7] width 72 height 7
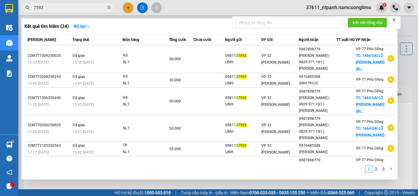
type input "7593"
click at [107, 6] on icon "close-circle" at bounding box center [109, 8] width 4 height 4
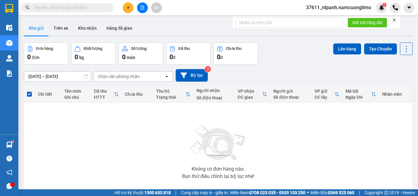
click at [70, 9] on input "text" at bounding box center [70, 7] width 72 height 7
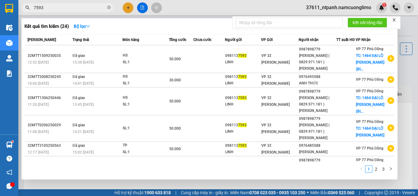
type input "7593"
click at [110, 9] on icon "close-circle" at bounding box center [109, 8] width 4 height 4
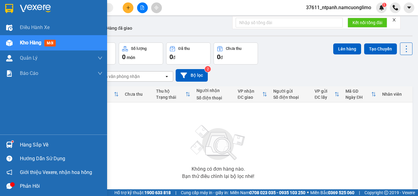
click at [5, 7] on div at bounding box center [9, 8] width 11 height 11
drag, startPoint x: 35, startPoint y: 146, endPoint x: 136, endPoint y: 159, distance: 101.3
click at [40, 146] on div "Hàng sắp về" at bounding box center [61, 145] width 83 height 9
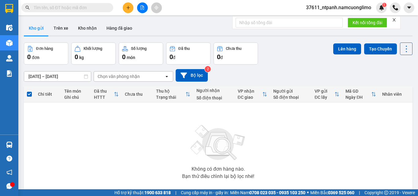
click at [328, 156] on section "Kết quả tìm kiếm ( 24 ) Bộ lọc Mã ĐH Trạng thái Món hàng Tổng cước Chưa cước Ng…" at bounding box center [209, 98] width 418 height 196
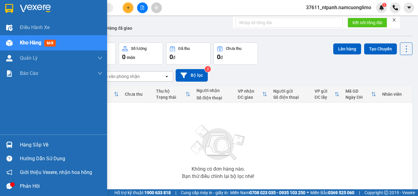
click at [15, 143] on div "Hàng sắp về" at bounding box center [53, 145] width 107 height 14
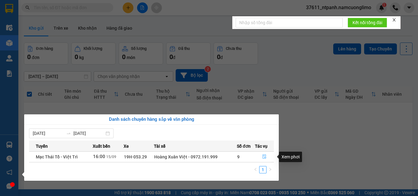
click at [264, 158] on icon "file-done" at bounding box center [264, 157] width 4 height 4
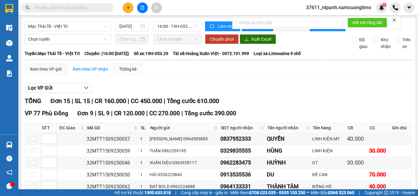
scroll to position [92, 0]
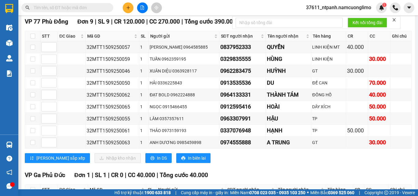
click at [70, 6] on input "text" at bounding box center [70, 7] width 72 height 7
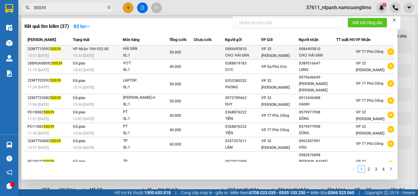
type input "50039"
click at [134, 57] on div "SL: 1" at bounding box center [146, 55] width 46 height 7
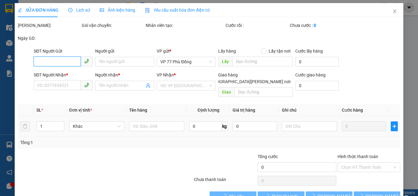
type input "0984495810"
type input "CHỢ HẢI SẢN"
type input "0984495810"
type input "CHỢ HẢI SẢN"
type input "50.000"
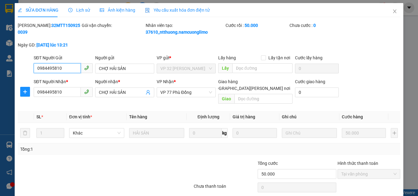
scroll to position [17, 0]
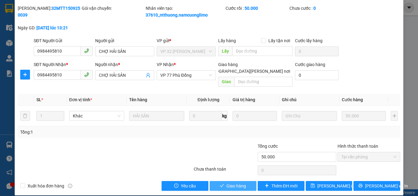
drag, startPoint x: 236, startPoint y: 178, endPoint x: 246, endPoint y: 174, distance: 10.6
click at [237, 183] on span "Giao hàng" at bounding box center [237, 186] width 20 height 7
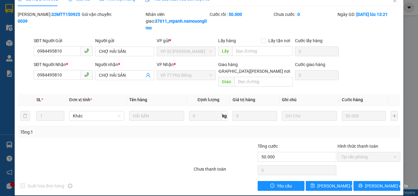
scroll to position [0, 0]
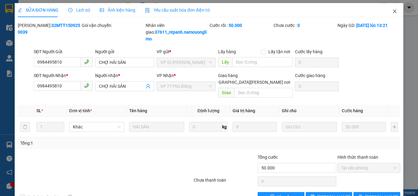
click at [393, 12] on span "Close" at bounding box center [394, 11] width 17 height 17
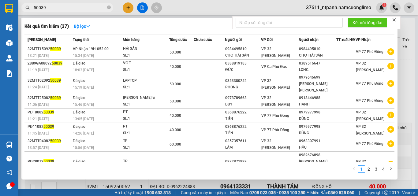
click at [111, 7] on span "50039" at bounding box center [67, 7] width 92 height 9
click at [110, 6] on icon "close-circle" at bounding box center [109, 8] width 4 height 4
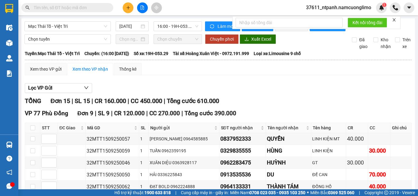
click at [89, 9] on input "text" at bounding box center [70, 7] width 72 height 7
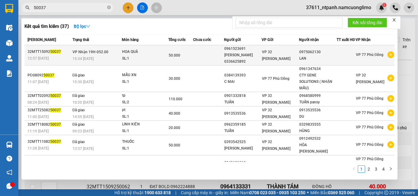
type input "50037"
click at [148, 54] on div "HOA QUẢ" at bounding box center [145, 52] width 46 height 7
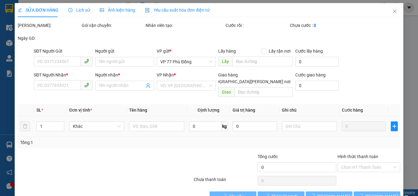
type input "0961523691"
type input "HƯƠNG 0336625892"
type input "0975062130"
type input "LAN"
type input "50.000"
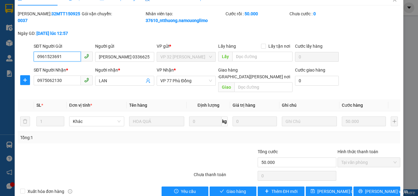
scroll to position [17, 0]
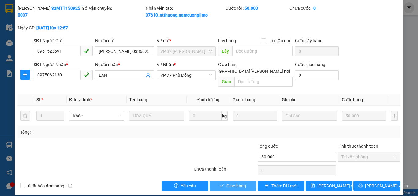
drag, startPoint x: 232, startPoint y: 177, endPoint x: 236, endPoint y: 149, distance: 28.0
click at [232, 183] on span "Giao hàng" at bounding box center [237, 186] width 20 height 7
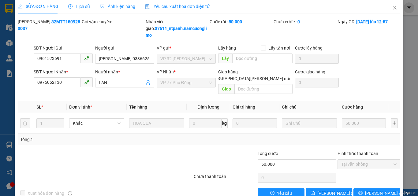
scroll to position [0, 0]
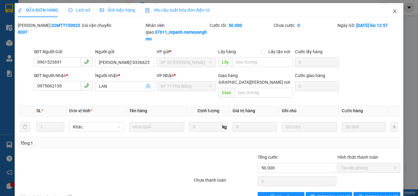
click at [393, 11] on icon "close" at bounding box center [395, 11] width 5 height 5
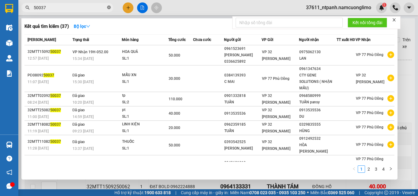
click at [108, 7] on icon "close-circle" at bounding box center [109, 8] width 4 height 4
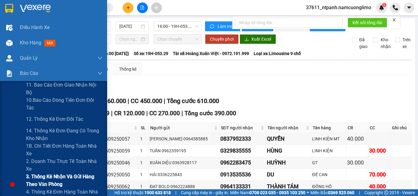
drag, startPoint x: 41, startPoint y: 180, endPoint x: 89, endPoint y: 161, distance: 51.3
click at [41, 180] on span "3. Thống kê nhận và gửi hàng theo văn phòng" at bounding box center [64, 180] width 77 height 15
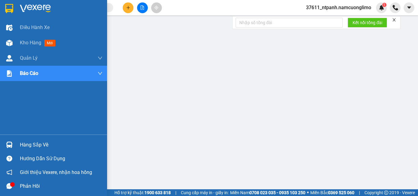
click at [16, 8] on div at bounding box center [53, 10] width 107 height 20
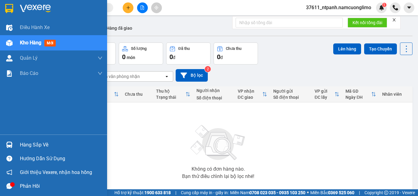
click at [9, 8] on img at bounding box center [9, 8] width 8 height 9
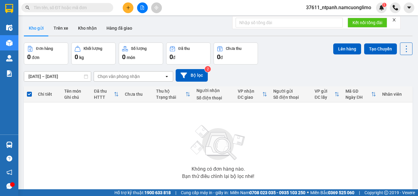
click at [79, 4] on div "Kết quả tìm kiếm ( 37 ) Bộ lọc Mã ĐH Trạng thái Món hàng Tổng cước Chưa cước Ng…" at bounding box center [59, 7] width 119 height 11
click at [79, 7] on input "text" at bounding box center [70, 7] width 72 height 7
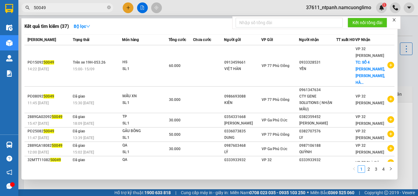
type input "50049"
click at [132, 6] on div at bounding box center [209, 98] width 418 height 196
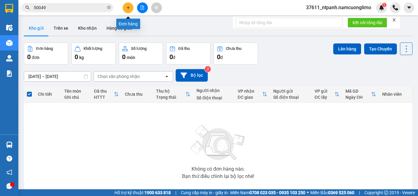
click at [126, 8] on icon "plus" at bounding box center [128, 8] width 4 height 4
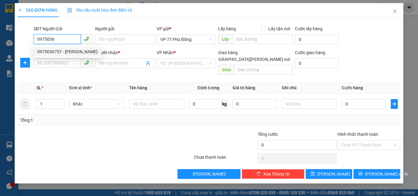
click at [78, 52] on div "0975036757 - C CHUNG" at bounding box center [67, 51] width 60 height 7
type input "0975036757"
type input "C CHUNG"
type input "0975036757"
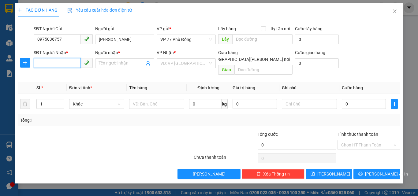
click at [72, 65] on input "SĐT Người Nhận *" at bounding box center [57, 63] width 47 height 10
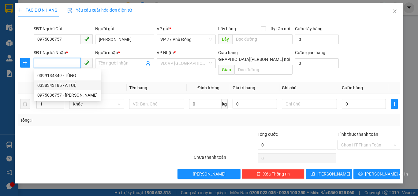
click at [74, 83] on div "0338343185 - A TUỆ" at bounding box center [67, 85] width 60 height 7
type input "0338343185"
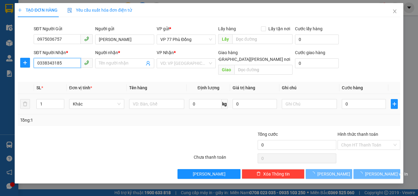
type input "A TUỆ"
click at [153, 99] on input "text" at bounding box center [156, 104] width 55 height 10
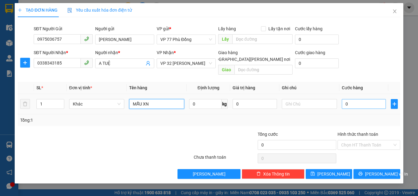
type input "MẪU XN"
click at [353, 99] on input "0" at bounding box center [364, 104] width 44 height 10
type input "3"
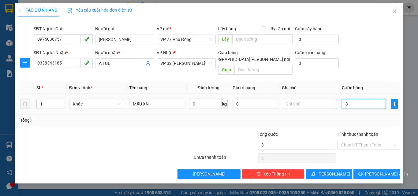
type input "30"
type input "300"
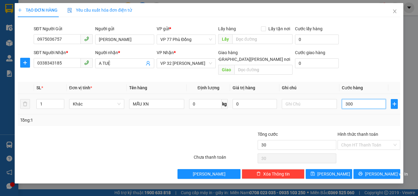
type input "300"
type input "3.000"
type input "30.000"
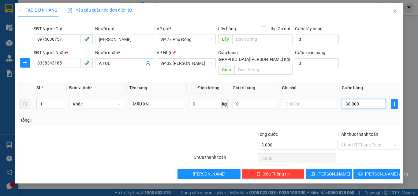
type input "30.000"
click at [382, 171] on span "[PERSON_NAME] và In" at bounding box center [386, 174] width 43 height 7
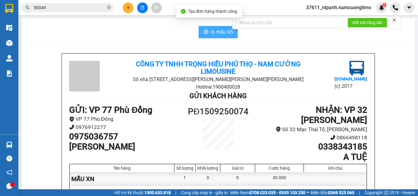
click at [223, 32] on span "In mẫu A5" at bounding box center [222, 32] width 22 height 8
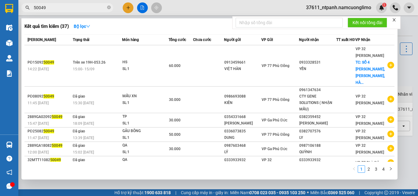
drag, startPoint x: 81, startPoint y: 6, endPoint x: 69, endPoint y: 9, distance: 12.4
click at [69, 9] on input "50049" at bounding box center [70, 7] width 72 height 7
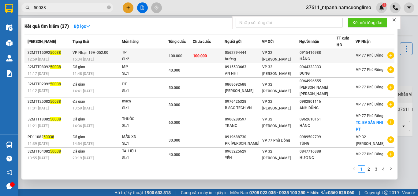
type input "50038"
click at [198, 55] on span "100.000" at bounding box center [200, 56] width 14 height 4
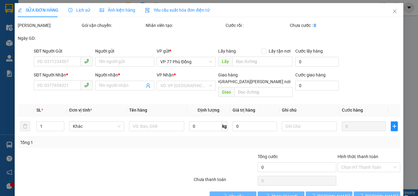
type input "0562794444"
type input "hường"
type input "0915416988"
type input "HẰNG"
type input "100.000"
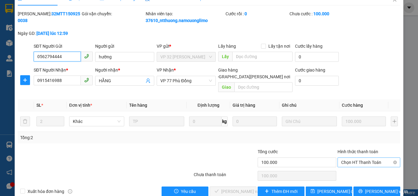
scroll to position [17, 0]
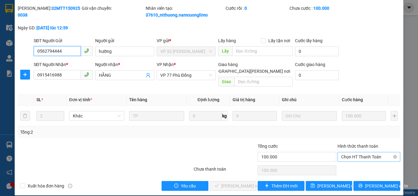
click at [356, 153] on span "Chọn HT Thanh Toán" at bounding box center [368, 157] width 55 height 9
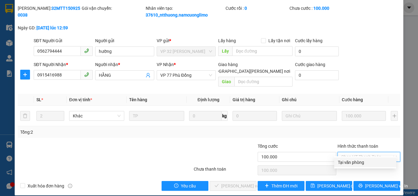
drag, startPoint x: 352, startPoint y: 160, endPoint x: 328, endPoint y: 168, distance: 25.2
click at [352, 161] on div "Tại văn phòng" at bounding box center [365, 162] width 55 height 7
type input "0"
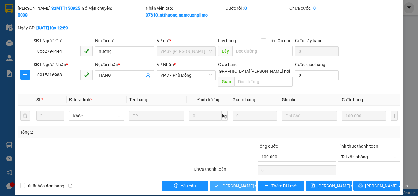
click at [242, 183] on span "[PERSON_NAME] và Giao hàng" at bounding box center [262, 186] width 83 height 7
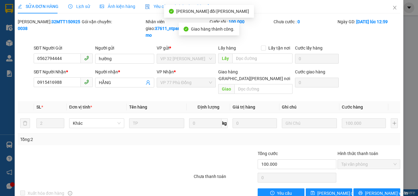
scroll to position [0, 0]
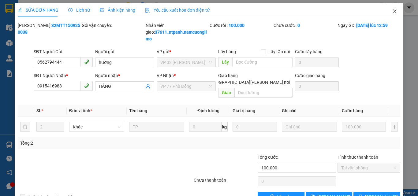
click at [393, 12] on icon "close" at bounding box center [395, 11] width 5 height 5
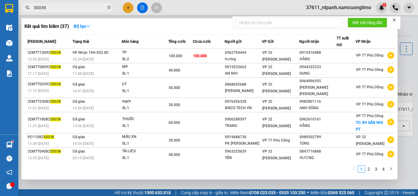
drag, startPoint x: 85, startPoint y: 8, endPoint x: 36, endPoint y: 17, distance: 49.2
click at [28, 13] on div "Kết quả tìm kiếm ( 37 ) Bộ lọc Mã ĐH Trạng thái Món hàng Tổng cước Chưa cước Ng…" at bounding box center [59, 7] width 119 height 11
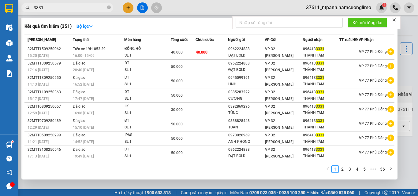
type input "3331"
click at [108, 9] on icon "close-circle" at bounding box center [109, 8] width 4 height 4
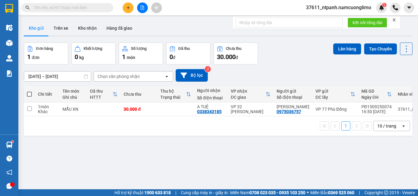
paste input "0912021888"
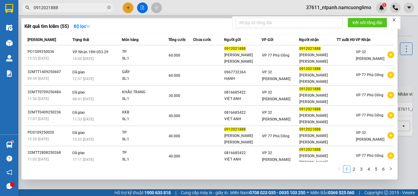
type input "0912021888"
click at [109, 7] on icon "close-circle" at bounding box center [109, 8] width 4 height 4
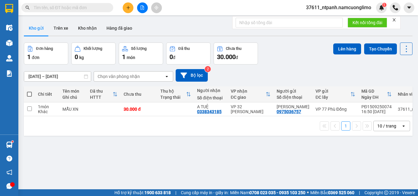
click at [100, 7] on input "text" at bounding box center [70, 7] width 72 height 7
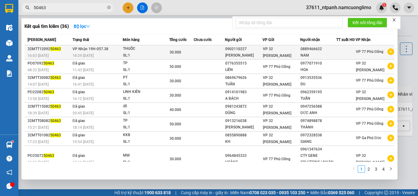
type input "50463"
click at [153, 52] on div "THUỐC" at bounding box center [146, 49] width 46 height 7
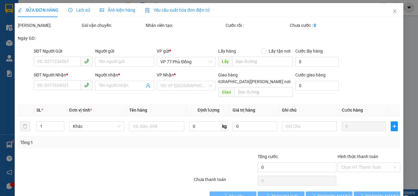
type input "0902110227"
type input "TUAN ANH"
type input "0889466622"
type input "NAM"
type input "30.000"
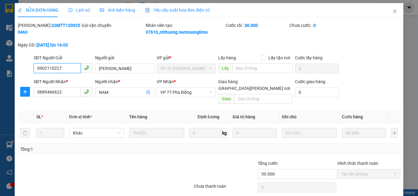
scroll to position [8, 0]
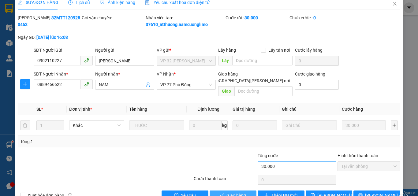
drag, startPoint x: 242, startPoint y: 187, endPoint x: 285, endPoint y: 158, distance: 52.1
click at [242, 192] on span "Giao hàng" at bounding box center [237, 195] width 20 height 7
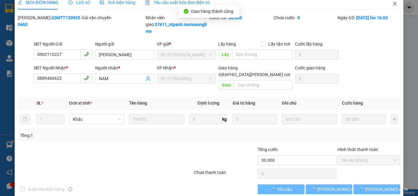
scroll to position [0, 0]
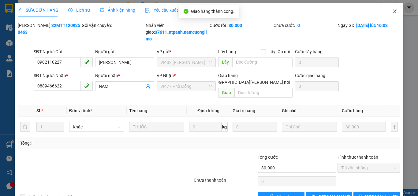
click at [393, 10] on icon "close" at bounding box center [395, 11] width 5 height 5
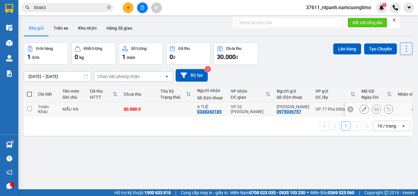
click at [30, 107] on input "checkbox" at bounding box center [29, 109] width 5 height 5
checkbox input "true"
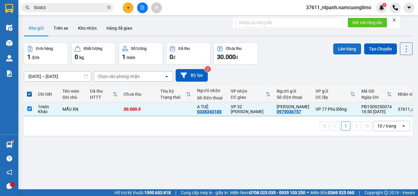
click at [342, 51] on button "Lên hàng" at bounding box center [348, 48] width 28 height 11
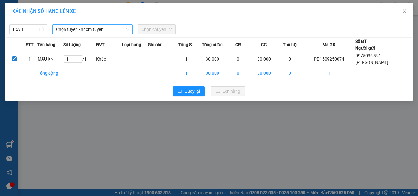
click at [91, 30] on span "Chọn tuyến - nhóm tuyến" at bounding box center [92, 29] width 73 height 9
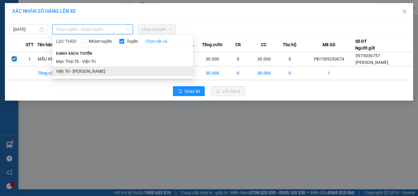
drag, startPoint x: 84, startPoint y: 69, endPoint x: 104, endPoint y: 62, distance: 21.5
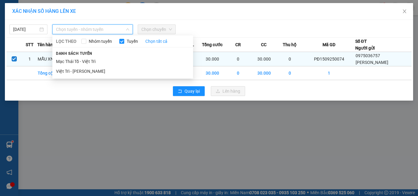
click at [84, 69] on li "Việt Trì - [PERSON_NAME]" at bounding box center [122, 71] width 141 height 10
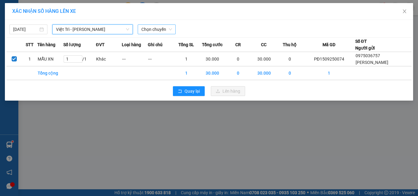
click at [159, 29] on span "Chọn chuyến" at bounding box center [156, 29] width 31 height 9
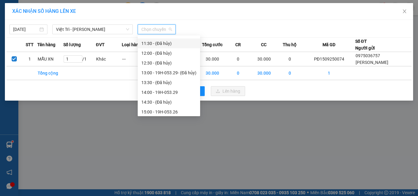
scroll to position [184, 0]
click at [169, 110] on div "17:00 - 19H-052.96" at bounding box center [168, 112] width 55 height 7
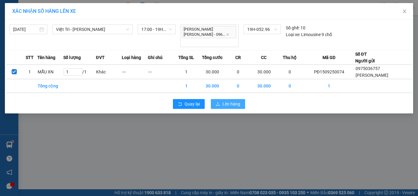
click at [232, 101] on span "Lên hàng" at bounding box center [232, 104] width 18 height 7
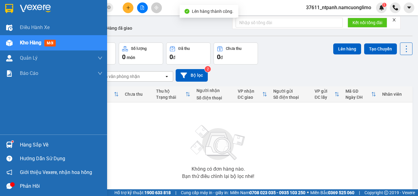
click at [30, 143] on div "Hàng sắp về" at bounding box center [61, 145] width 83 height 9
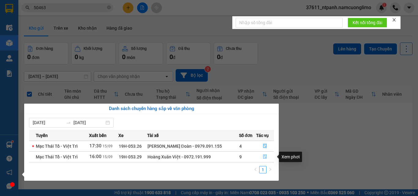
click at [260, 155] on button "button" at bounding box center [265, 157] width 17 height 10
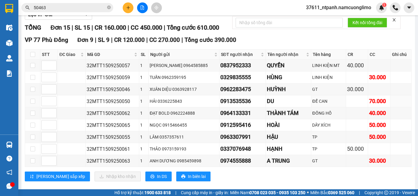
scroll to position [61, 0]
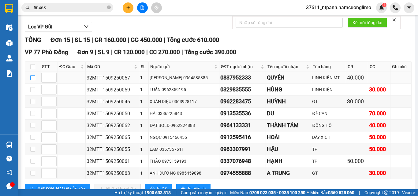
click at [32, 80] on input "checkbox" at bounding box center [32, 77] width 5 height 5
checkbox input "true"
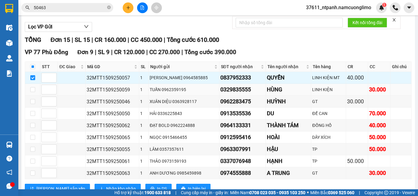
click at [35, 94] on td at bounding box center [32, 90] width 15 height 12
click at [32, 104] on input "checkbox" at bounding box center [32, 101] width 5 height 5
checkbox input "true"
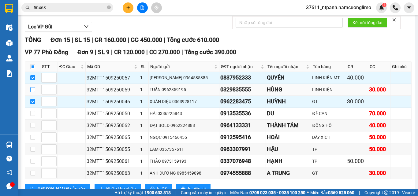
click at [34, 92] on input "checkbox" at bounding box center [32, 89] width 5 height 5
checkbox input "true"
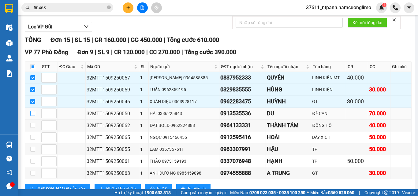
click at [34, 116] on input "checkbox" at bounding box center [32, 113] width 5 height 5
checkbox input "true"
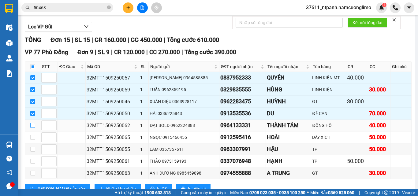
click at [33, 128] on input "checkbox" at bounding box center [32, 125] width 5 height 5
checkbox input "true"
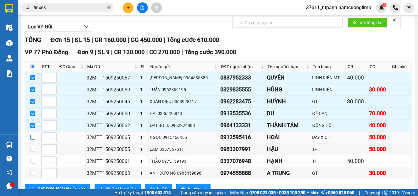
click at [33, 140] on input "checkbox" at bounding box center [32, 137] width 5 height 5
checkbox input "true"
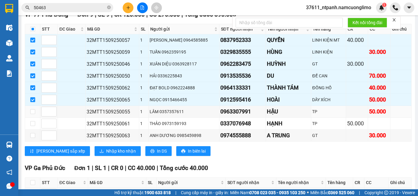
scroll to position [0, 0]
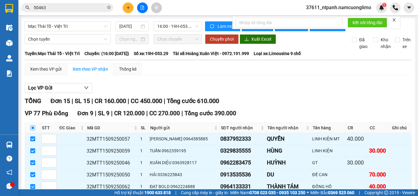
click at [32, 130] on input "checkbox" at bounding box center [32, 128] width 5 height 5
checkbox input "true"
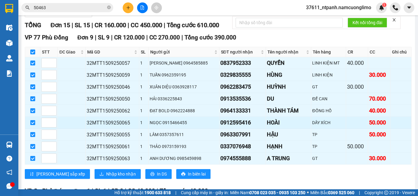
scroll to position [122, 0]
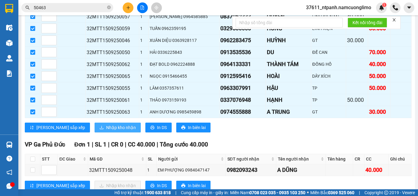
click at [107, 131] on span "Nhập kho nhận" at bounding box center [121, 127] width 30 height 7
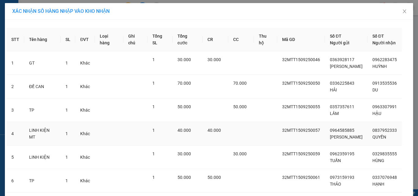
scroll to position [112, 0]
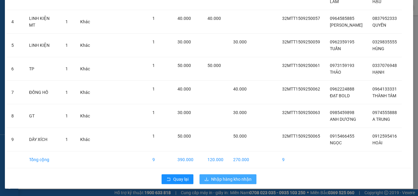
click at [216, 179] on span "Nhập hàng kho nhận" at bounding box center [231, 179] width 40 height 7
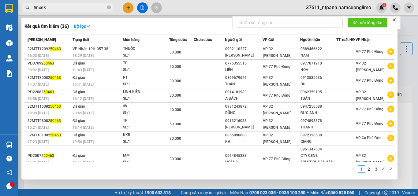
drag, startPoint x: 86, startPoint y: 10, endPoint x: 85, endPoint y: 6, distance: 4.0
click at [86, 8] on span "50463" at bounding box center [67, 7] width 92 height 9
click at [85, 6] on input "50463" at bounding box center [70, 7] width 72 height 7
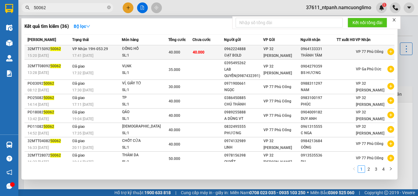
type input "50062"
click at [146, 57] on div "SL: 1" at bounding box center [145, 55] width 46 height 7
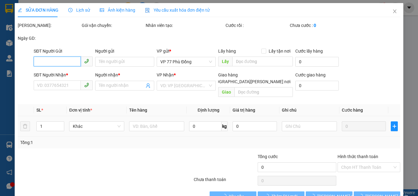
type input "0962224888"
type input "ĐẠT BOLD"
type input "0964133331"
type input "THÀNH TÁM"
type input "40.000"
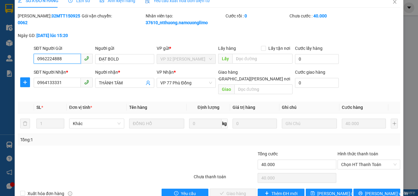
scroll to position [17, 0]
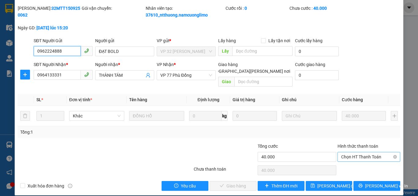
click at [355, 153] on span "Chọn HT Thanh Toán" at bounding box center [368, 157] width 55 height 9
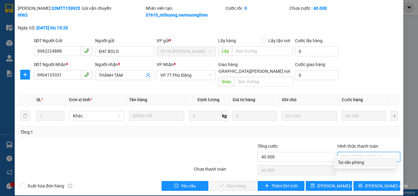
click at [356, 160] on div "Tại văn phòng" at bounding box center [365, 162] width 55 height 7
type input "0"
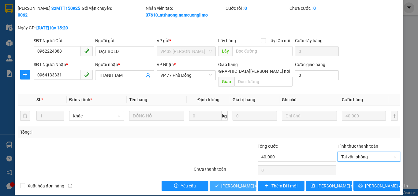
click at [240, 183] on span "[PERSON_NAME] và Giao hàng" at bounding box center [262, 186] width 83 height 7
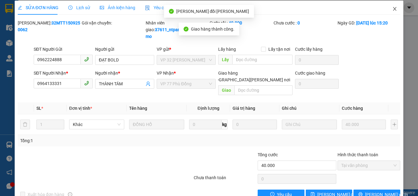
scroll to position [0, 0]
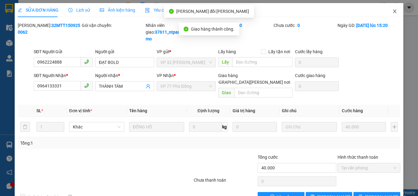
click at [394, 12] on icon "close" at bounding box center [395, 11] width 3 height 4
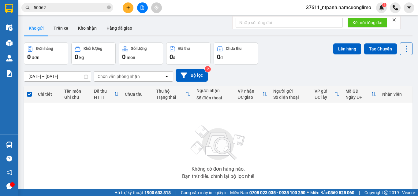
click at [89, 9] on input "50062" at bounding box center [70, 7] width 72 height 7
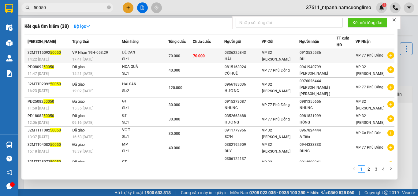
type input "50050"
click at [201, 55] on span "70.000" at bounding box center [199, 56] width 12 height 4
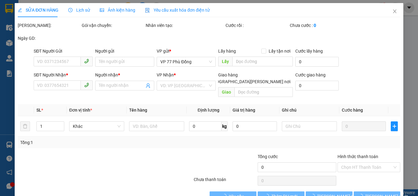
type input "0336225843"
type input "HẢI"
type input "0913535536"
type input "DU"
type input "70.000"
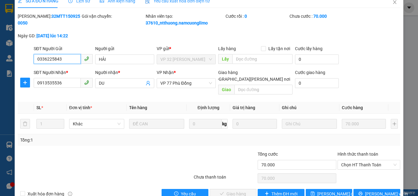
scroll to position [17, 0]
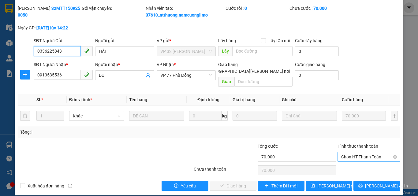
click at [371, 153] on span "Chọn HT Thanh Toán" at bounding box center [368, 157] width 55 height 9
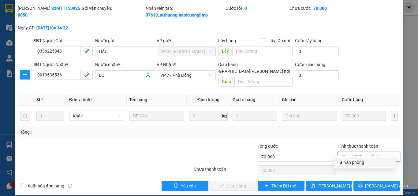
click at [356, 164] on div "Tại văn phòng" at bounding box center [365, 162] width 55 height 7
type input "0"
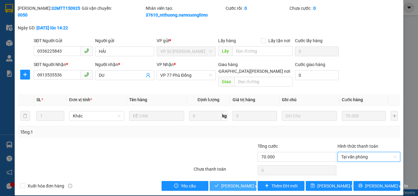
click at [239, 183] on span "[PERSON_NAME] và Giao hàng" at bounding box center [262, 186] width 83 height 7
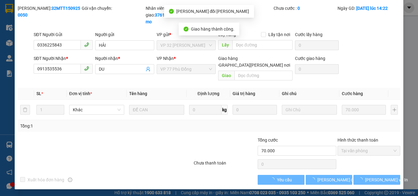
scroll to position [11, 0]
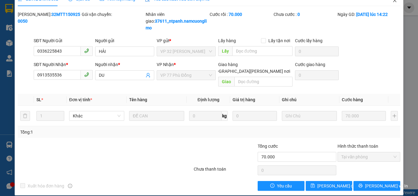
click at [393, 2] on icon "close" at bounding box center [395, 0] width 5 height 5
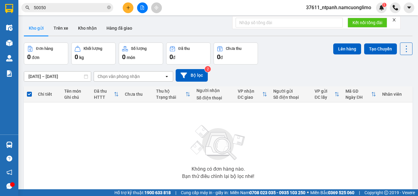
click at [96, 10] on input "50050" at bounding box center [70, 7] width 72 height 7
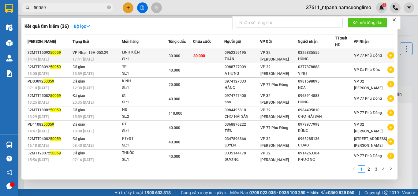
type input "50059"
click at [130, 55] on div "LINH KIỆN" at bounding box center [145, 52] width 46 height 7
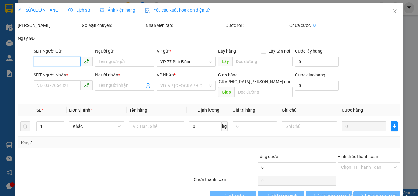
type input "0962359195"
type input "TUẤN"
type input "0329835555"
type input "HÙNG"
type input "30.000"
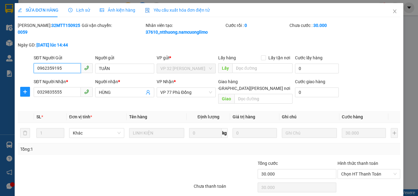
scroll to position [17, 0]
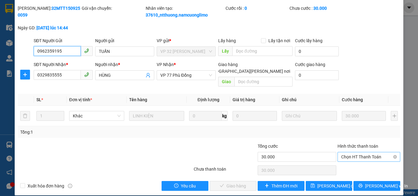
click at [348, 153] on span "Chọn HT Thanh Toán" at bounding box center [368, 157] width 55 height 9
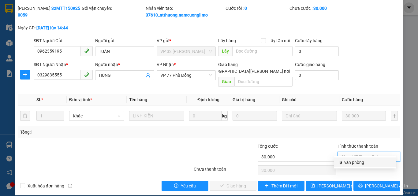
click at [347, 163] on div "Tại văn phòng" at bounding box center [365, 162] width 55 height 7
type input "0"
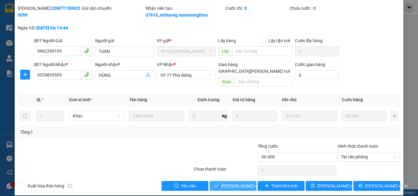
click at [243, 183] on span "[PERSON_NAME] và Giao hàng" at bounding box center [262, 186] width 83 height 7
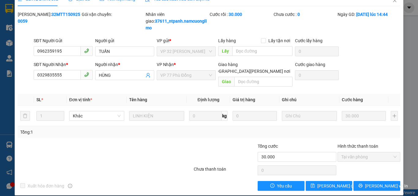
scroll to position [0, 0]
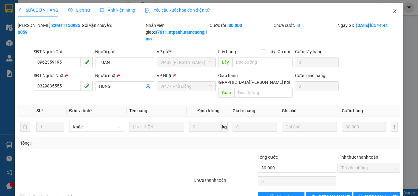
click at [394, 12] on icon "close" at bounding box center [395, 11] width 3 height 4
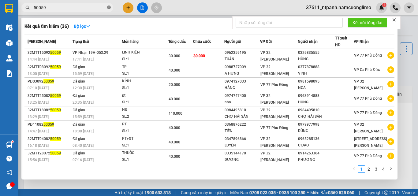
click at [110, 7] on icon "close-circle" at bounding box center [109, 8] width 4 height 4
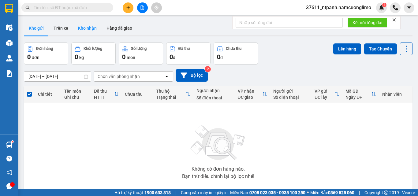
click at [79, 28] on button "Kho nhận" at bounding box center [87, 28] width 28 height 15
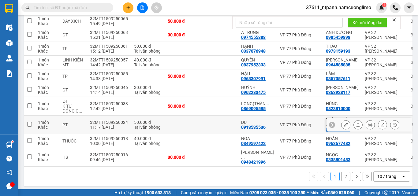
scroll to position [58, 0]
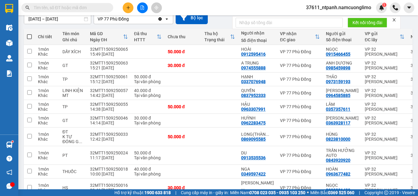
click at [102, 10] on input "text" at bounding box center [70, 7] width 72 height 7
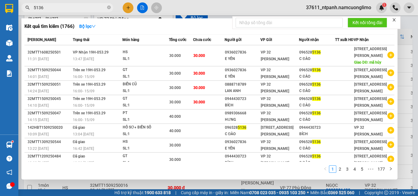
type input "5136"
drag, startPoint x: 57, startPoint y: 4, endPoint x: 28, endPoint y: 16, distance: 31.3
click at [16, 15] on section "Kết quả tìm kiếm ( 1766 ) Bộ lọc Mã ĐH Trạng thái Món hàng Tổng cước Chưa cước …" at bounding box center [209, 98] width 418 height 196
click at [109, 8] on icon "close-circle" at bounding box center [109, 8] width 4 height 4
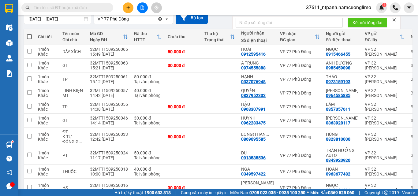
click at [96, 8] on input "text" at bounding box center [70, 7] width 72 height 7
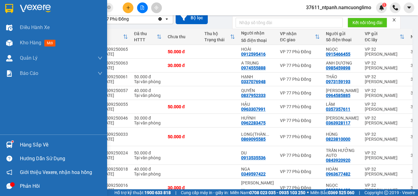
type input "5"
drag, startPoint x: 14, startPoint y: 143, endPoint x: 115, endPoint y: 140, distance: 101.4
click at [21, 143] on div "Hàng sắp về" at bounding box center [53, 145] width 107 height 14
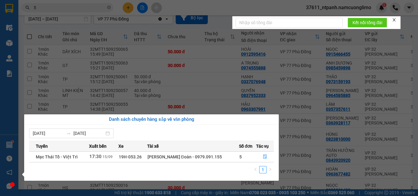
click at [109, 8] on section "Kết quả tìm kiếm ( 1766 ) Bộ lọc Mã ĐH Trạng thái Món hàng Tổng cước Chưa cước …" at bounding box center [209, 98] width 418 height 196
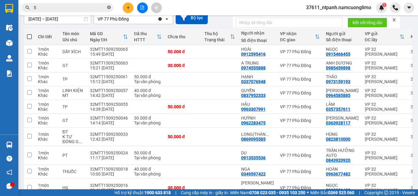
click at [111, 6] on icon "close-circle" at bounding box center [109, 8] width 4 height 4
click at [407, 7] on icon "caret-down" at bounding box center [410, 8] width 6 height 6
click at [85, 8] on input "text" at bounding box center [70, 7] width 72 height 7
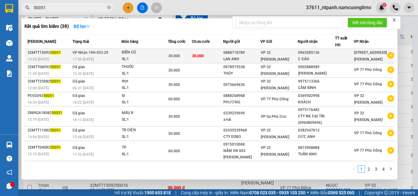
type input "50051"
click at [180, 55] on span "30.000" at bounding box center [174, 56] width 12 height 4
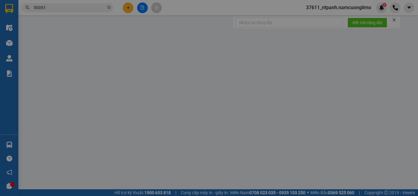
type input "0888718789"
type input "LAN ANH"
type input "0965285136"
type input "C ĐÀO"
type input "30.000"
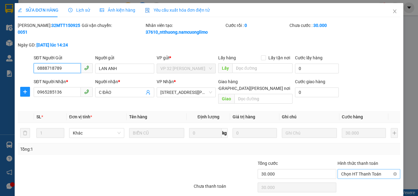
click at [367, 170] on span "Chọn HT Thanh Toán" at bounding box center [368, 174] width 55 height 9
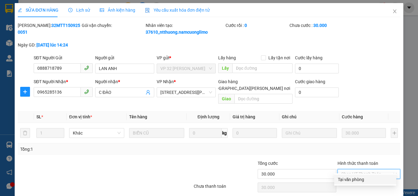
click at [355, 180] on div "Tại văn phòng" at bounding box center [365, 179] width 55 height 7
type input "0"
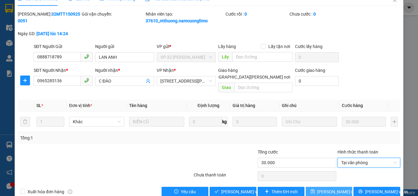
scroll to position [17, 0]
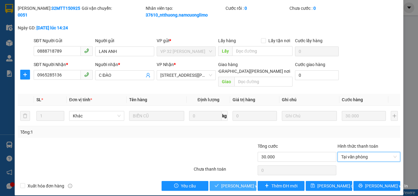
click at [241, 181] on button "[PERSON_NAME] và Giao hàng" at bounding box center [233, 186] width 47 height 10
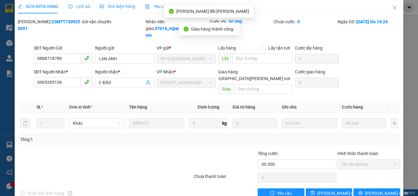
scroll to position [0, 0]
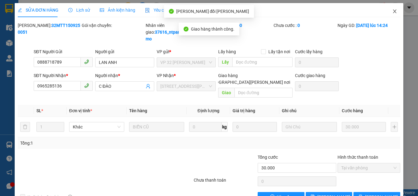
click at [393, 11] on icon "close" at bounding box center [395, 11] width 5 height 5
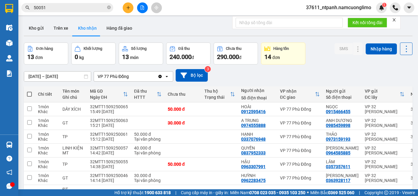
click at [59, 5] on input "50051" at bounding box center [70, 7] width 72 height 7
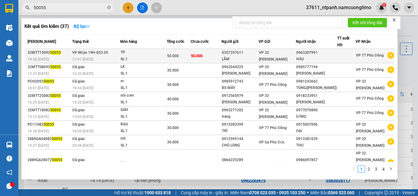
type input "50055"
click at [124, 57] on div "SL: 1" at bounding box center [144, 59] width 46 height 7
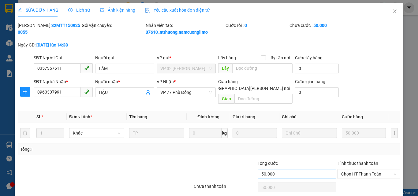
type input "0357357611"
type input "LÂM"
type input "0963307991"
type input "HẬU"
type input "50.000"
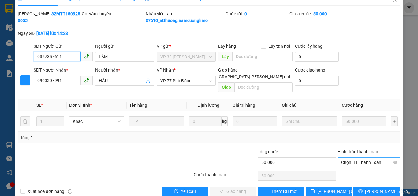
scroll to position [17, 0]
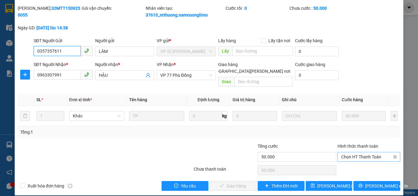
click at [372, 153] on span "Chọn HT Thanh Toán" at bounding box center [368, 157] width 55 height 9
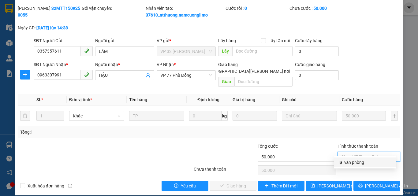
click at [347, 164] on div "Tại văn phòng" at bounding box center [365, 162] width 55 height 7
type input "0"
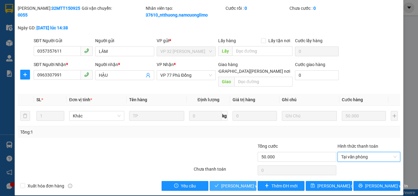
click at [239, 183] on span "[PERSON_NAME] và Giao hàng" at bounding box center [262, 186] width 83 height 7
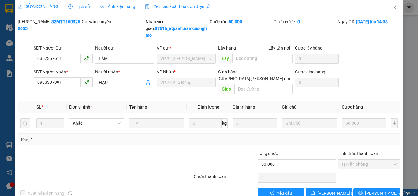
scroll to position [0, 0]
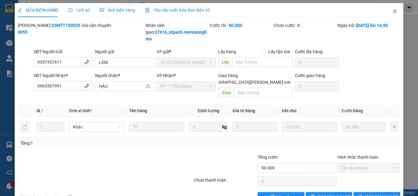
click at [393, 11] on icon "close" at bounding box center [395, 11] width 5 height 5
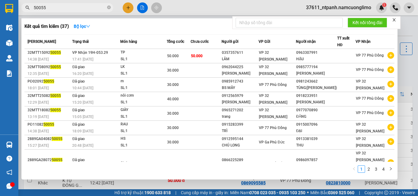
click at [84, 7] on input "50055" at bounding box center [70, 7] width 72 height 7
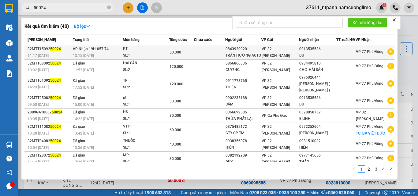
type input "50024"
click at [157, 58] on div "SL: 1" at bounding box center [146, 55] width 46 height 7
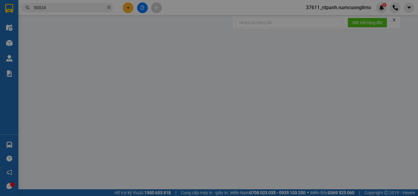
type input "0843920920"
type input "TRẦN HƯỞNG AUTO"
type input "0913535536"
type input "DU"
type input "50.000"
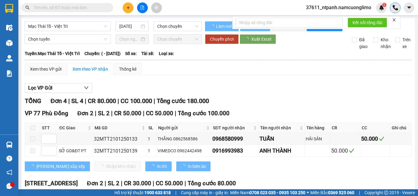
type input "[DATE]"
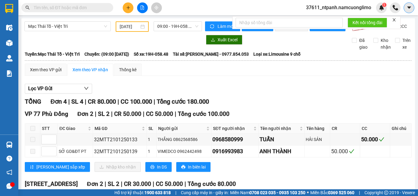
click at [408, 8] on icon "caret-down" at bounding box center [410, 8] width 6 height 6
click at [356, 8] on span "37611_ntpanh.namcuonglimo" at bounding box center [338, 8] width 75 height 8
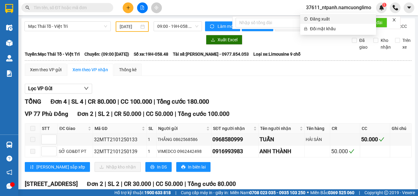
click at [326, 20] on span "Đăng xuất" at bounding box center [341, 19] width 62 height 7
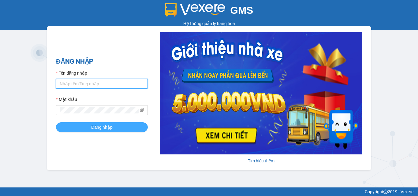
type input "ntpanh.namcuonglimo"
click at [108, 128] on span "Đăng nhập" at bounding box center [101, 127] width 21 height 7
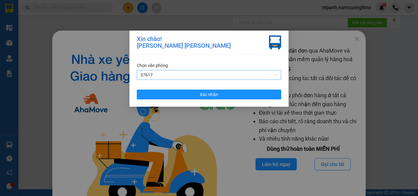
click at [203, 72] on span "37617" at bounding box center [209, 74] width 137 height 9
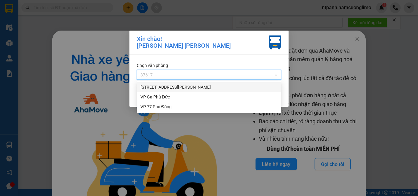
click at [168, 87] on div "[STREET_ADDRESS][PERSON_NAME]" at bounding box center [209, 87] width 137 height 7
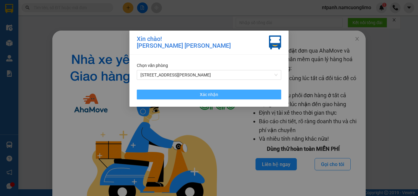
click at [226, 92] on button "Xác nhận" at bounding box center [209, 95] width 145 height 10
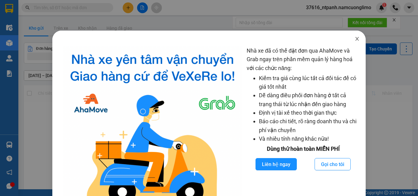
click at [355, 40] on icon "close" at bounding box center [357, 38] width 5 height 5
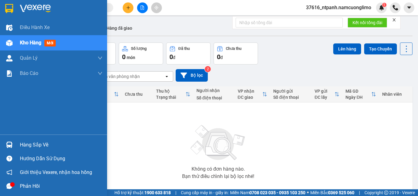
click at [17, 144] on div "Hàng sắp về" at bounding box center [53, 145] width 107 height 14
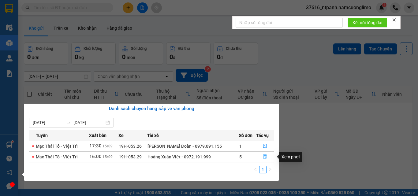
click at [264, 156] on icon "file-done" at bounding box center [265, 157] width 4 height 4
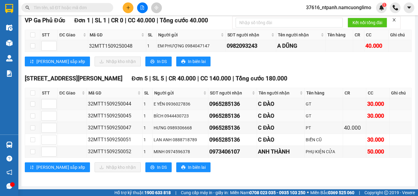
scroll to position [252, 0]
click at [31, 91] on input "checkbox" at bounding box center [32, 93] width 5 height 5
checkbox input "true"
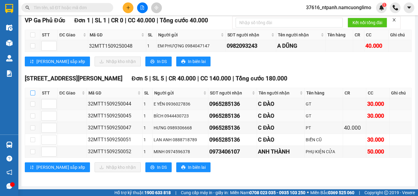
checkbox input "true"
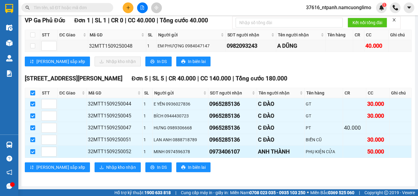
click at [33, 152] on input "checkbox" at bounding box center [32, 151] width 5 height 5
checkbox input "false"
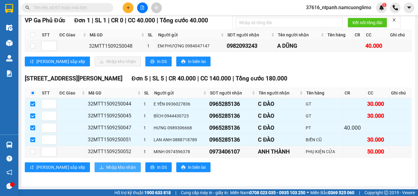
click at [106, 169] on span "Nhập kho nhận" at bounding box center [121, 167] width 30 height 7
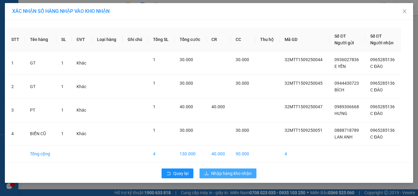
click at [225, 173] on span "Nhập hàng kho nhận" at bounding box center [231, 173] width 40 height 7
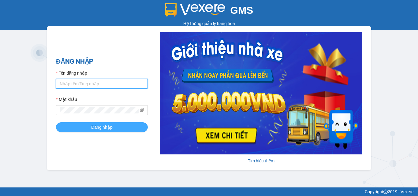
type input "ntpanh.namcuonglimo"
click at [108, 127] on span "Đăng nhập" at bounding box center [101, 127] width 21 height 7
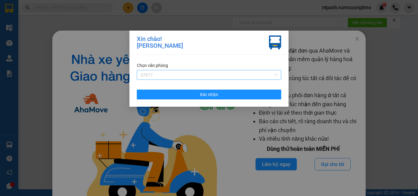
click at [213, 75] on span "37617" at bounding box center [209, 74] width 137 height 9
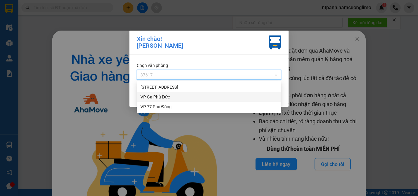
click at [169, 98] on div "VP Ga Phủ Đức" at bounding box center [209, 97] width 137 height 7
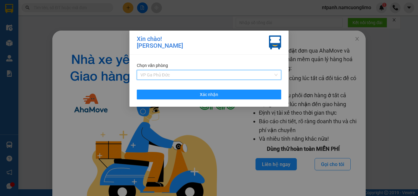
click at [189, 73] on span "VP Ga Phủ Đức" at bounding box center [209, 74] width 137 height 9
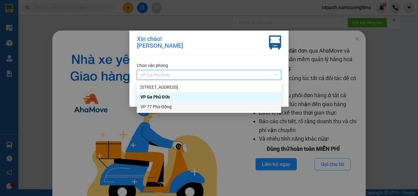
click at [168, 106] on div "VP 77 Phù Đổng" at bounding box center [209, 107] width 137 height 7
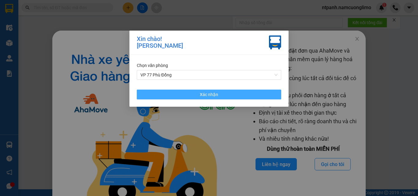
click at [242, 95] on button "Xác nhận" at bounding box center [209, 95] width 145 height 10
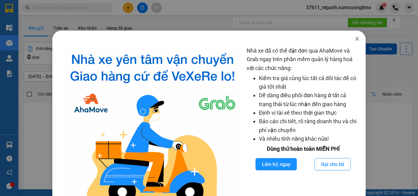
click at [355, 38] on icon "close" at bounding box center [357, 38] width 5 height 5
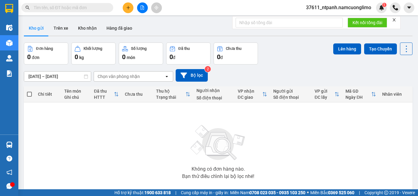
click at [127, 8] on icon "plus" at bounding box center [128, 8] width 4 height 4
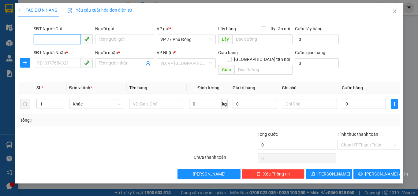
click at [62, 36] on input "SĐT Người Gửi" at bounding box center [57, 39] width 47 height 10
click at [75, 55] on div "0978772215 - C NGÁT" at bounding box center [63, 51] width 52 height 7
type input "0978772215"
type input "C NGÁT"
type input "0978772215"
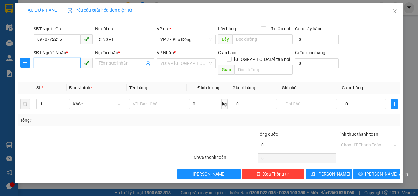
click at [73, 59] on input "SĐT Người Nhận *" at bounding box center [57, 63] width 47 height 10
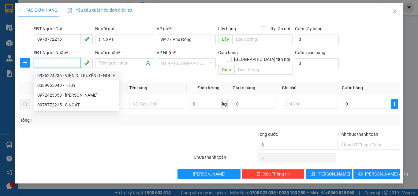
click at [103, 76] on div "0936224236 - VIỆN DI TRUYỀN GENOLÌE" at bounding box center [76, 75] width 78 height 7
type input "0936224236"
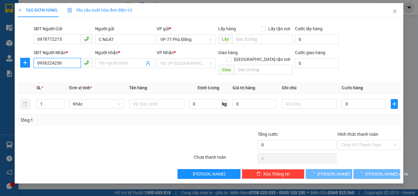
type input "VIỆN DI TRUYỀN GENOLÌE"
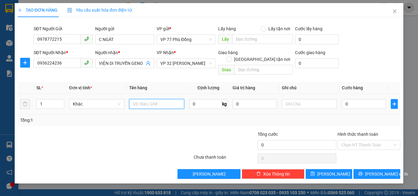
click at [146, 100] on input "text" at bounding box center [156, 104] width 55 height 10
type input "MẪU XN"
click at [354, 99] on input "0" at bounding box center [364, 104] width 44 height 10
type input "3"
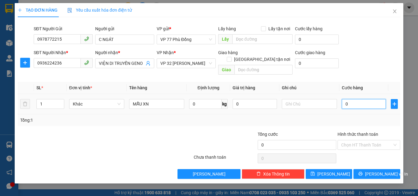
type input "3"
type input "30"
type input "300"
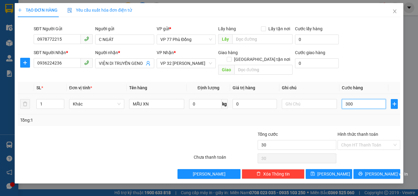
type input "300"
type input "3.000"
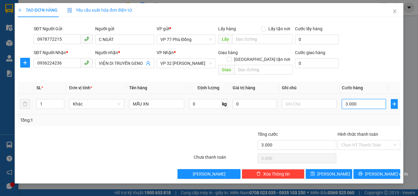
type input "30.000"
click at [373, 171] on span "[PERSON_NAME] và In" at bounding box center [386, 174] width 43 height 7
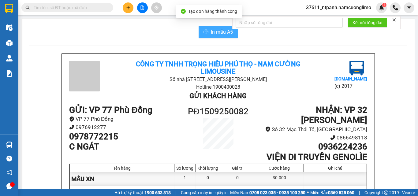
click at [223, 30] on span "In mẫu A5" at bounding box center [222, 32] width 22 height 8
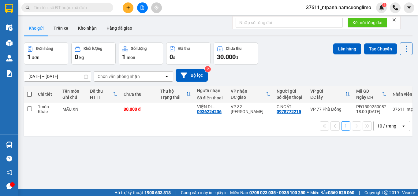
click at [83, 151] on div "ver 1.8.145 Kho gửi Trên xe Kho nhận Hàng đã giao Đơn hàng 1 đơn Khối lượng 0 k…" at bounding box center [218, 116] width 394 height 196
click at [130, 6] on button at bounding box center [128, 7] width 11 height 11
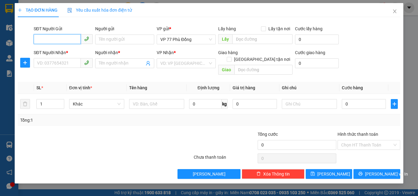
click at [71, 38] on input "SĐT Người Gửi" at bounding box center [57, 39] width 47 height 10
click at [68, 50] on div "0964845333 - HOÀNG" at bounding box center [63, 51] width 52 height 7
type input "0964845333"
type input "HOÀNG"
type input "0964845333"
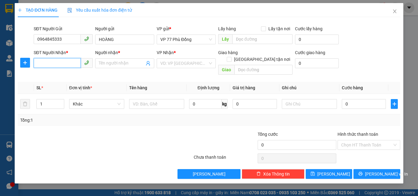
click at [73, 65] on input "SĐT Người Nhận *" at bounding box center [57, 63] width 47 height 10
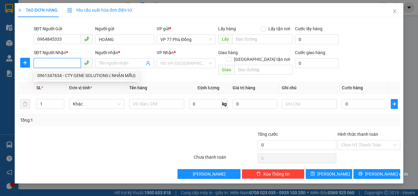
click at [100, 76] on div "0961347634 - CTY GENE SOLUTIONS ( NHẬN MẪU)" at bounding box center [86, 75] width 98 height 7
type input "0961347634"
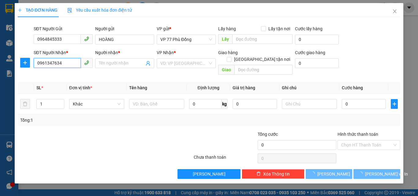
type input "CTY GENE SOLUTIONS ( NHẬN MẪU)"
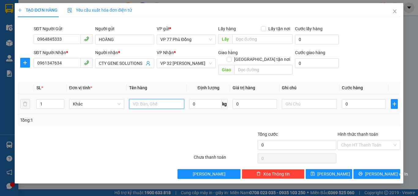
click at [157, 99] on input "text" at bounding box center [156, 104] width 55 height 10
type input "MẪU XN"
click at [355, 98] on div "0" at bounding box center [364, 104] width 44 height 12
click at [355, 100] on input "0" at bounding box center [364, 104] width 44 height 10
type input "3"
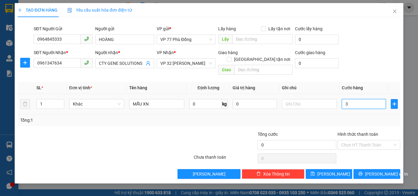
type input "3"
type input "30"
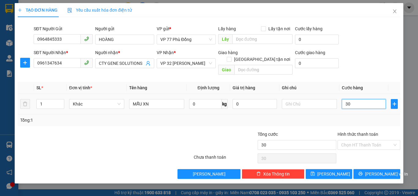
type input "300"
type input "3.000"
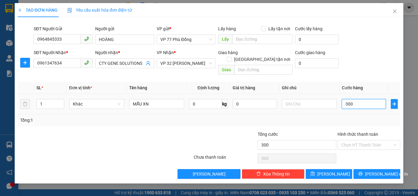
type input "3.000"
type input "30.000"
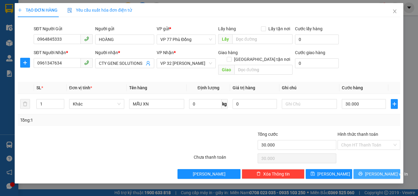
click at [385, 171] on span "[PERSON_NAME] và In" at bounding box center [386, 174] width 43 height 7
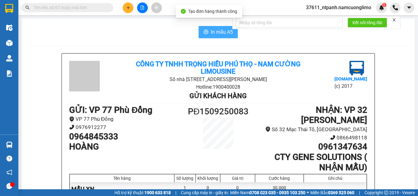
click at [231, 33] on button "In mẫu A5" at bounding box center [218, 32] width 39 height 12
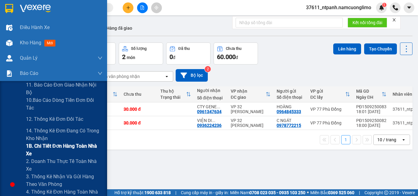
click at [45, 149] on span "1B. Chi tiết đơn hàng toàn nhà xe" at bounding box center [64, 149] width 77 height 15
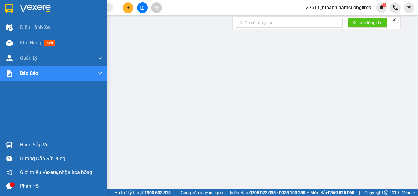
click at [9, 14] on div at bounding box center [53, 10] width 107 height 20
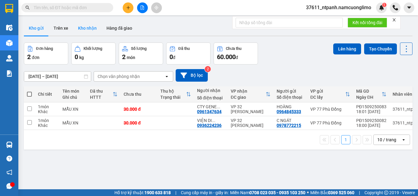
click at [87, 31] on button "Kho nhận" at bounding box center [87, 28] width 28 height 15
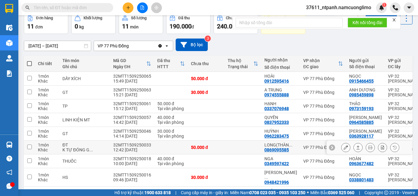
scroll to position [61, 0]
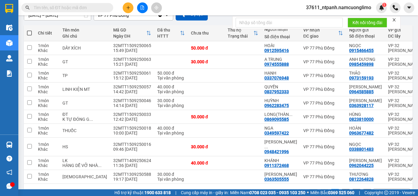
click at [81, 9] on input "text" at bounding box center [70, 7] width 72 height 7
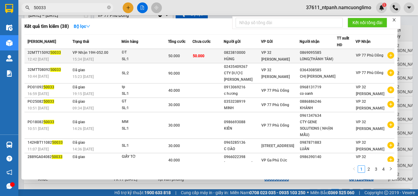
type input "50033"
click at [143, 56] on div "SL: 1" at bounding box center [145, 59] width 46 height 7
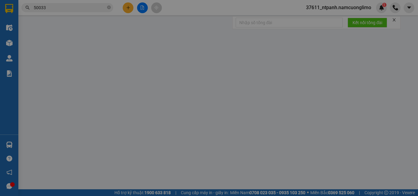
type input "0823810000"
type input "HÙNG"
type input "0869095585"
type input "LONG(THÀNH TÁM)"
type input "50.000"
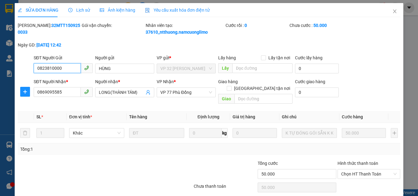
scroll to position [17, 0]
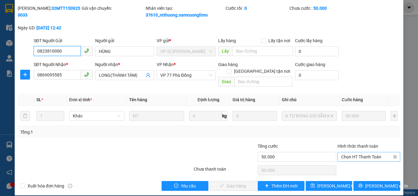
click at [366, 153] on span "Chọn HT Thanh Toán" at bounding box center [368, 157] width 55 height 9
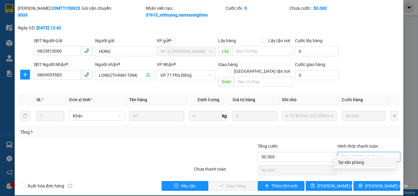
click at [358, 163] on div "Tại văn phòng" at bounding box center [365, 162] width 55 height 7
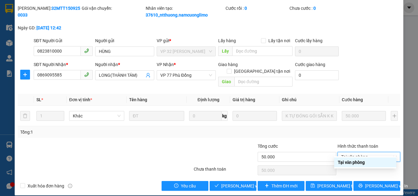
type input "0"
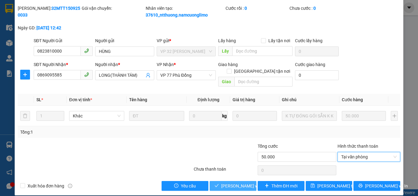
drag, startPoint x: 233, startPoint y: 181, endPoint x: 239, endPoint y: 183, distance: 6.3
click at [234, 183] on span "[PERSON_NAME] và Giao hàng" at bounding box center [250, 186] width 59 height 7
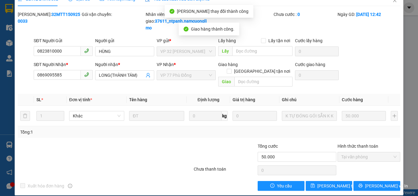
scroll to position [0, 0]
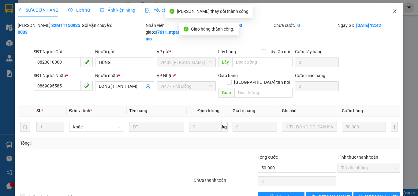
click at [393, 11] on icon "close" at bounding box center [395, 11] width 5 height 5
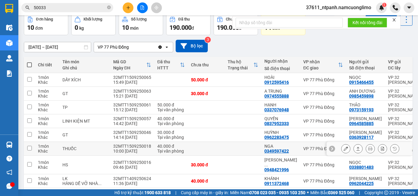
scroll to position [61, 0]
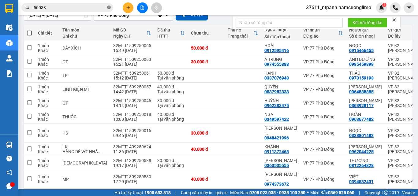
click at [109, 7] on icon "close-circle" at bounding box center [109, 8] width 4 height 4
click at [130, 9] on icon "plus" at bounding box center [128, 8] width 4 height 4
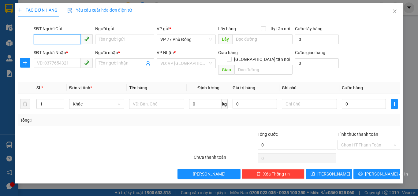
click at [76, 38] on input "SĐT Người Gửi" at bounding box center [57, 39] width 47 height 10
click at [73, 49] on div "0968722517 - [GEOGRAPHIC_DATA]" at bounding box center [71, 51] width 69 height 7
type input "0968722517"
type input "ĐỨC"
type input "0968722517"
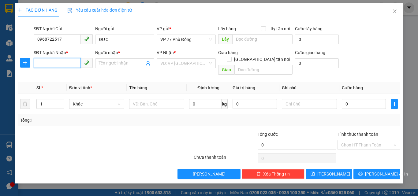
click at [71, 61] on input "SĐT Người Nhận *" at bounding box center [57, 63] width 47 height 10
click at [78, 76] on div "0972442000 - SEN VIỆT" at bounding box center [63, 75] width 52 height 7
type input "0972442000"
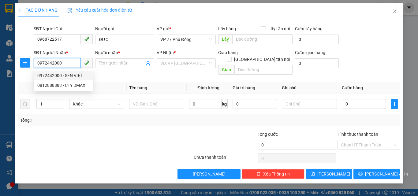
type input "SEN VIỆT"
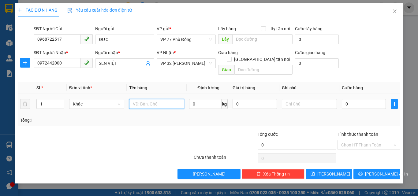
click at [153, 99] on input "text" at bounding box center [156, 104] width 55 height 10
type input "MR"
click at [358, 99] on input "0" at bounding box center [364, 104] width 44 height 10
type input "3"
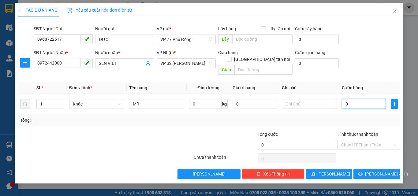
type input "3"
type input "35"
type input "350"
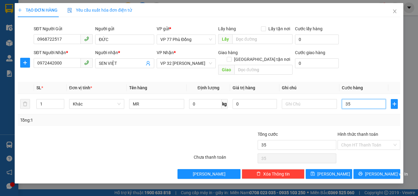
type input "350"
type input "3.500"
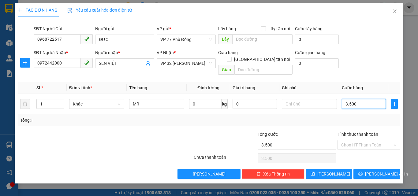
type input "35.000"
type input "350.000"
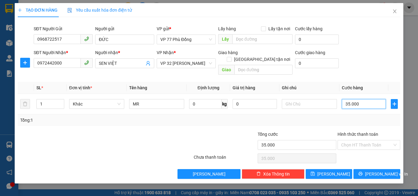
type input "350.000"
type input "35.000"
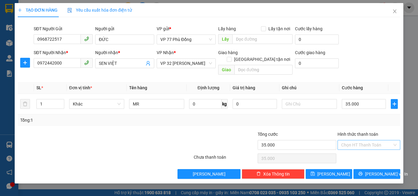
click at [369, 141] on input "Hình thức thanh toán" at bounding box center [366, 145] width 51 height 9
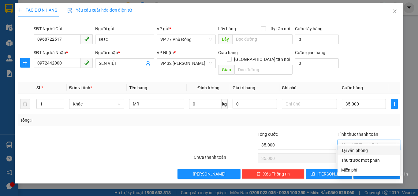
click at [369, 149] on div "Tại văn phòng" at bounding box center [368, 150] width 55 height 7
type input "0"
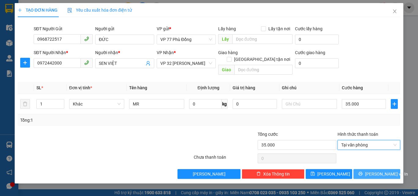
click at [373, 171] on span "[PERSON_NAME] và In" at bounding box center [386, 174] width 43 height 7
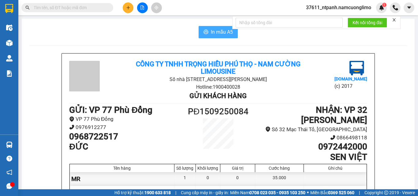
click at [221, 32] on span "In mẫu A5" at bounding box center [222, 32] width 22 height 8
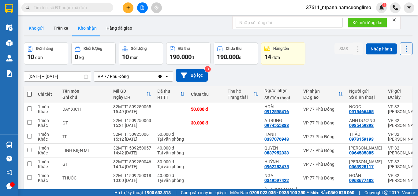
click at [40, 28] on button "Kho gửi" at bounding box center [36, 28] width 25 height 15
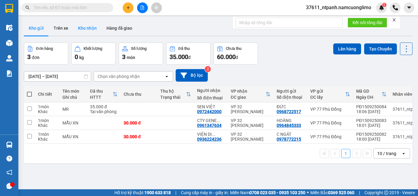
click at [86, 31] on button "Kho nhận" at bounding box center [87, 28] width 28 height 15
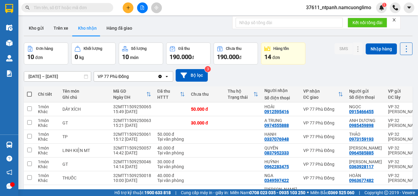
click at [44, 73] on input "[DATE] – [DATE]" at bounding box center [57, 77] width 67 height 10
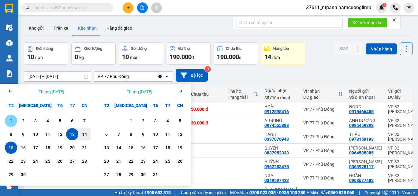
click at [10, 122] on div "1" at bounding box center [11, 120] width 9 height 7
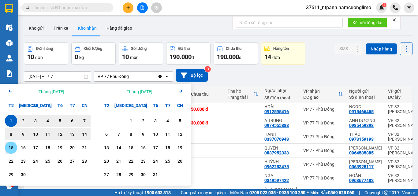
click at [14, 148] on div "15" at bounding box center [11, 147] width 9 height 7
type input "[DATE] – [DATE]"
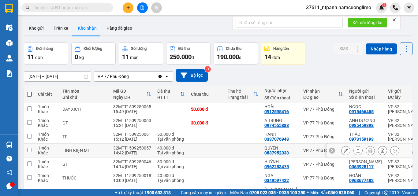
scroll to position [83, 0]
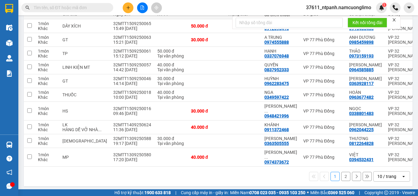
click at [343, 174] on button "2" at bounding box center [345, 176] width 9 height 9
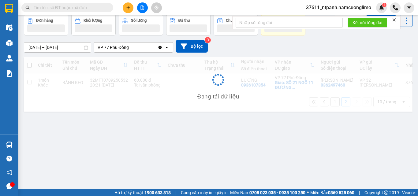
scroll to position [28, 0]
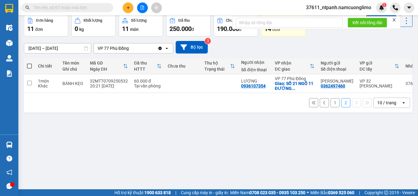
click at [332, 105] on button "1" at bounding box center [335, 102] width 9 height 9
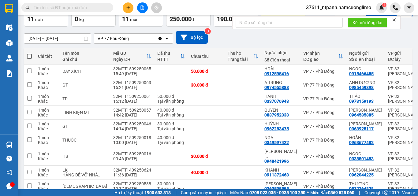
scroll to position [0, 0]
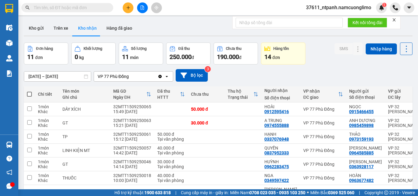
click at [90, 10] on input "text" at bounding box center [70, 7] width 72 height 7
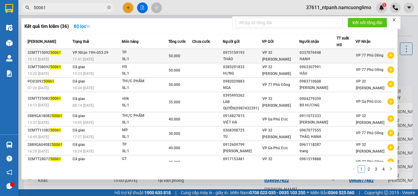
type input "50061"
click at [132, 55] on div "TP" at bounding box center [145, 52] width 46 height 7
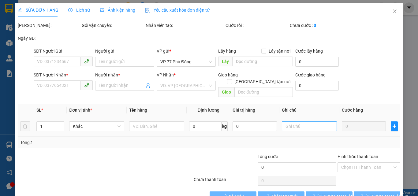
type input "0973159193"
type input "THẢO"
type input "0337076948"
type input "HẠNH"
type input "50.000"
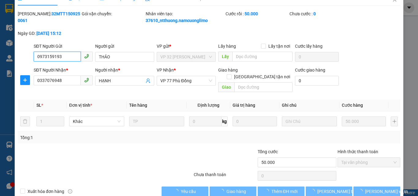
scroll to position [17, 0]
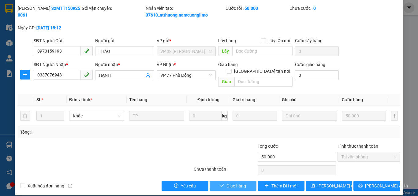
click at [237, 183] on span "Giao hàng" at bounding box center [237, 186] width 20 height 7
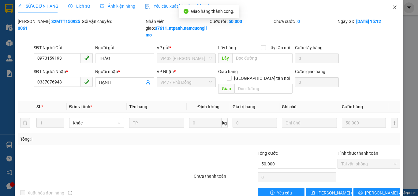
scroll to position [0, 0]
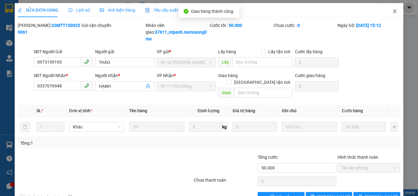
click at [393, 13] on icon "close" at bounding box center [395, 11] width 5 height 5
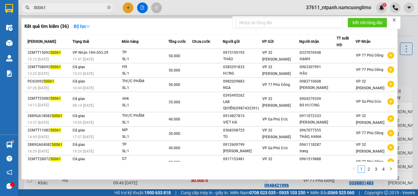
drag, startPoint x: 110, startPoint y: 8, endPoint x: 100, endPoint y: 0, distance: 12.2
click at [109, 8] on icon "close-circle" at bounding box center [109, 8] width 4 height 4
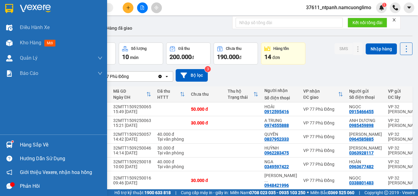
click at [29, 145] on div "Hàng sắp về" at bounding box center [61, 145] width 83 height 9
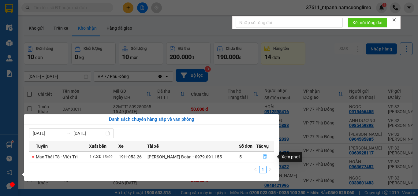
click at [264, 158] on icon "file-done" at bounding box center [265, 157] width 4 height 4
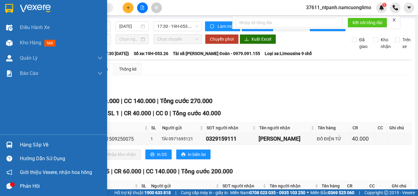
click at [9, 11] on img at bounding box center [9, 8] width 8 height 9
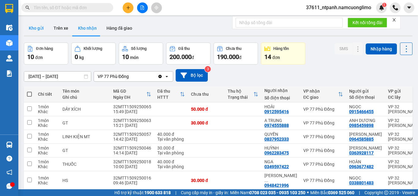
click at [44, 26] on button "Kho gửi" at bounding box center [36, 28] width 25 height 15
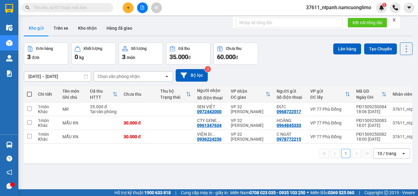
click at [31, 92] on span at bounding box center [29, 94] width 5 height 5
click at [29, 91] on input "checkbox" at bounding box center [29, 91] width 0 height 0
checkbox input "true"
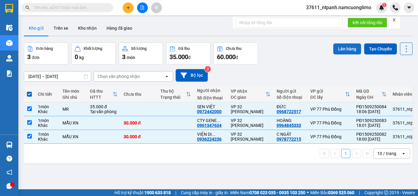
click at [341, 49] on button "Lên hàng" at bounding box center [348, 48] width 28 height 11
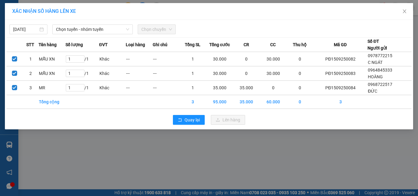
drag, startPoint x: 95, startPoint y: 29, endPoint x: 92, endPoint y: 35, distance: 6.7
click at [95, 29] on span "Chọn tuyến - nhóm tuyến" at bounding box center [92, 29] width 73 height 9
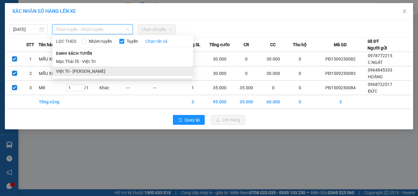
click at [82, 70] on li "Việt Trì - [PERSON_NAME]" at bounding box center [122, 71] width 141 height 10
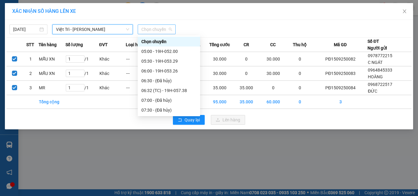
click at [153, 31] on span "Chọn chuyến" at bounding box center [156, 29] width 31 height 9
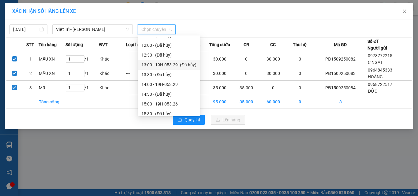
scroll to position [225, 0]
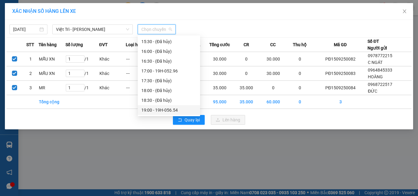
click at [160, 111] on div "19:00 - 19H-056.54" at bounding box center [168, 110] width 55 height 7
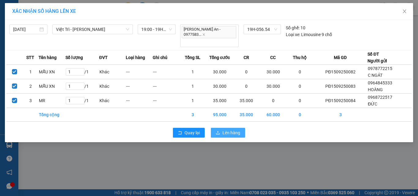
click at [230, 130] on span "Lên hàng" at bounding box center [232, 133] width 18 height 7
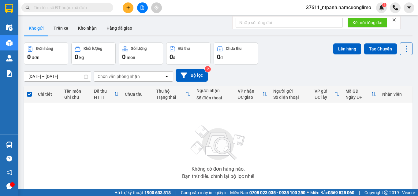
click at [37, 28] on button "Kho gửi" at bounding box center [36, 28] width 25 height 15
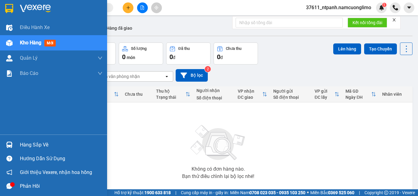
click at [22, 143] on div "Hàng sắp về" at bounding box center [61, 145] width 83 height 9
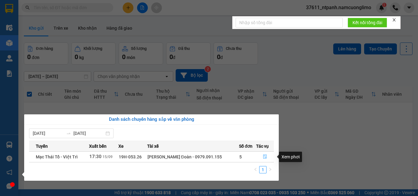
click at [263, 156] on icon "file-done" at bounding box center [265, 157] width 4 height 4
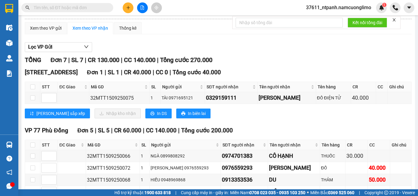
scroll to position [92, 0]
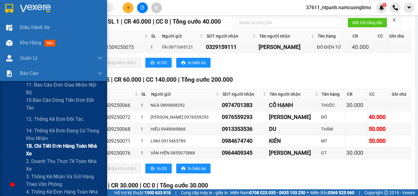
click at [48, 149] on span "1B. Chi tiết đơn hàng toàn nhà xe" at bounding box center [64, 149] width 77 height 15
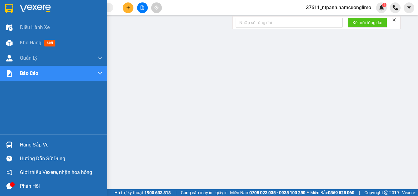
click at [15, 7] on div at bounding box center [53, 10] width 107 height 20
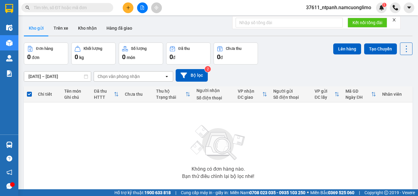
click at [128, 7] on icon "plus" at bounding box center [128, 8] width 4 height 4
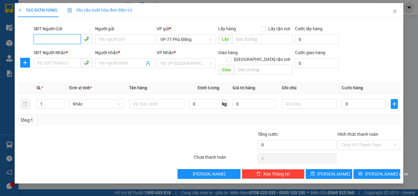
click at [66, 40] on input "SĐT Người Gửi" at bounding box center [57, 39] width 47 height 10
click at [69, 41] on input "SĐT Người Gửi" at bounding box center [57, 39] width 47 height 10
click at [76, 40] on input "SĐT Người Gửi" at bounding box center [57, 39] width 47 height 10
click at [50, 52] on div "0987617898 - QUÝ" at bounding box center [63, 51] width 52 height 7
type input "0987617898"
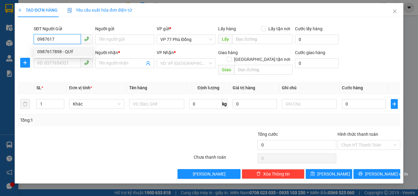
type input "QUÝ"
type input "0987617898"
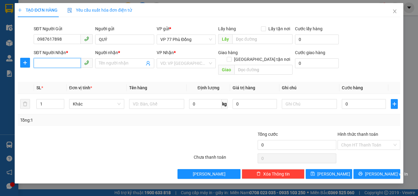
click at [59, 60] on input "SĐT Người Nhận *" at bounding box center [57, 63] width 47 height 10
click at [57, 77] on div "0989310614 - HẢO" at bounding box center [63, 75] width 52 height 7
type input "0989310614"
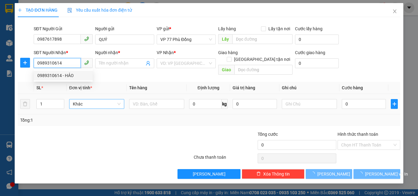
type input "HẢO"
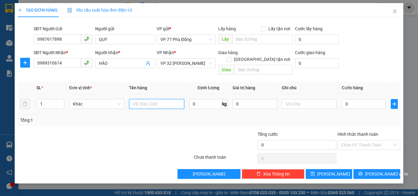
click at [146, 99] on input "text" at bounding box center [156, 104] width 55 height 10
type input "HS"
click at [367, 99] on input "0" at bounding box center [364, 104] width 44 height 10
type input "3"
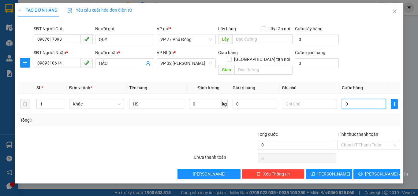
type input "3"
type input "30"
type input "300"
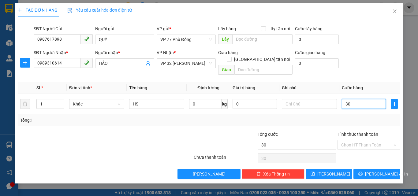
type input "300"
type input "3.000"
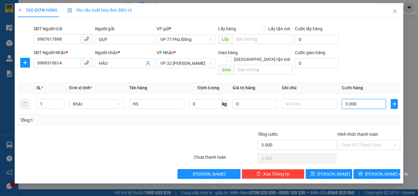
type input "30.000"
click at [349, 99] on input "30.000" at bounding box center [364, 104] width 44 height 10
type input "0.000"
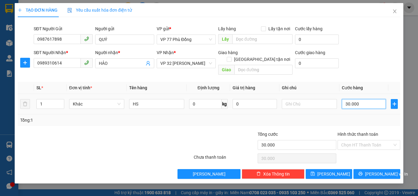
type input "0"
type input "40.000"
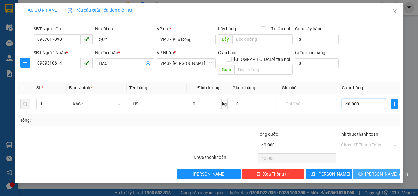
type input "40.000"
click at [377, 171] on span "[PERSON_NAME] và In" at bounding box center [386, 174] width 43 height 7
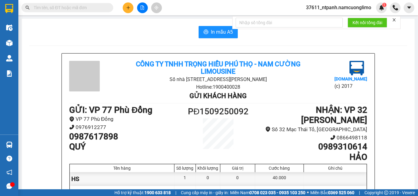
click at [86, 8] on input "text" at bounding box center [70, 7] width 72 height 7
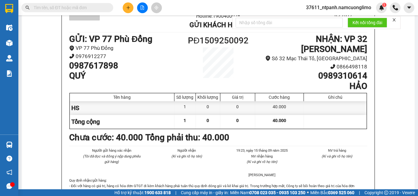
scroll to position [10, 0]
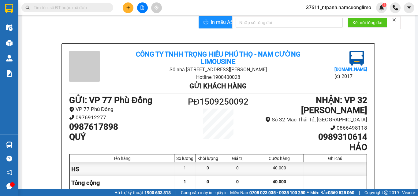
click at [72, 6] on input "text" at bounding box center [70, 7] width 72 height 7
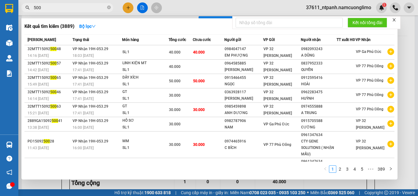
type input "500"
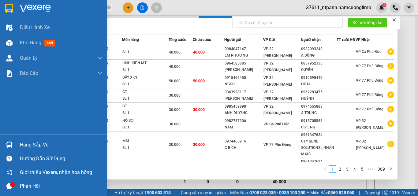
click at [11, 9] on img at bounding box center [9, 8] width 8 height 9
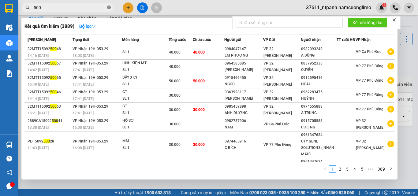
click at [110, 8] on icon "close-circle" at bounding box center [109, 8] width 4 height 4
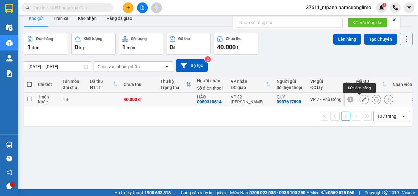
click at [362, 101] on icon at bounding box center [364, 99] width 4 height 4
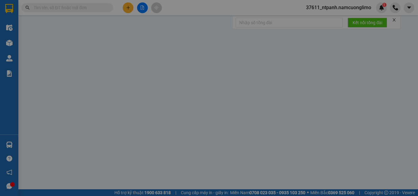
type input "0987617898"
type input "QUÝ"
type input "0989310614"
type input "HẢO"
type input "40.000"
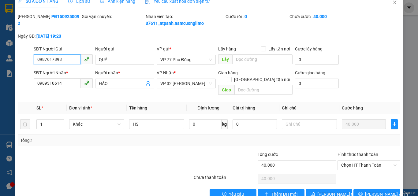
scroll to position [17, 0]
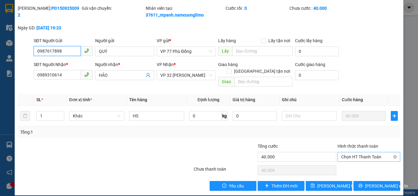
click at [371, 153] on span "Chọn HT Thanh Toán" at bounding box center [368, 157] width 55 height 9
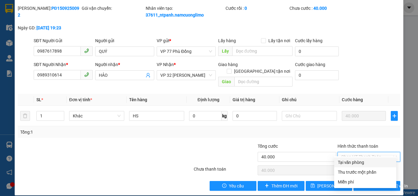
click at [360, 163] on div "Tại văn phòng" at bounding box center [365, 162] width 55 height 7
type input "0"
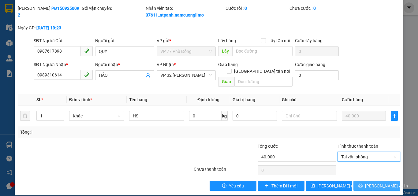
click at [372, 183] on span "[PERSON_NAME] và In" at bounding box center [386, 186] width 43 height 7
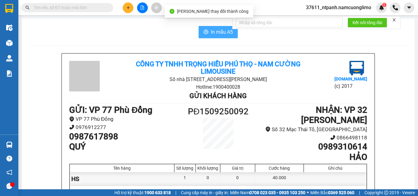
click at [224, 33] on span "In mẫu A5" at bounding box center [222, 32] width 22 height 8
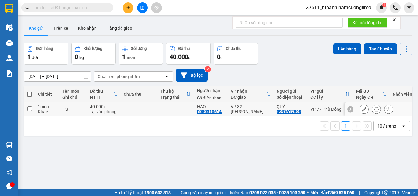
click at [374, 111] on button at bounding box center [376, 109] width 9 height 11
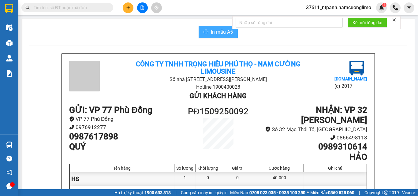
click at [217, 34] on span "In mẫu A5" at bounding box center [222, 32] width 22 height 8
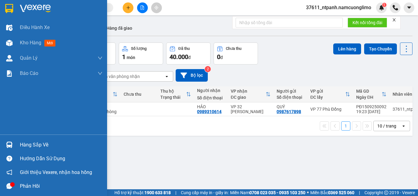
drag, startPoint x: 18, startPoint y: 145, endPoint x: 114, endPoint y: 145, distance: 95.9
click at [18, 145] on div "Hàng sắp về" at bounding box center [53, 145] width 107 height 14
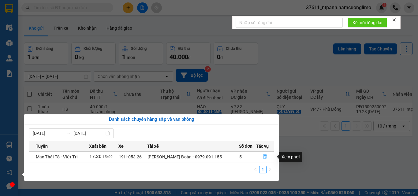
click at [265, 156] on icon "file-done" at bounding box center [265, 157] width 4 height 4
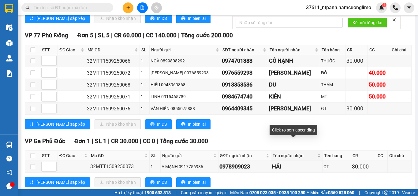
scroll to position [122, 0]
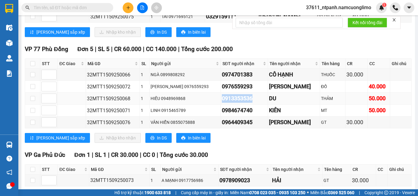
drag, startPoint x: 239, startPoint y: 106, endPoint x: 206, endPoint y: 109, distance: 32.9
click at [221, 105] on td "0913353536" at bounding box center [244, 99] width 47 height 12
copy div "0913353536"
paste input "0913353536"
type input "0913353536"
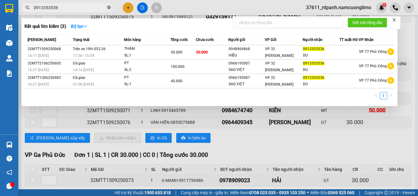
click at [108, 8] on icon "close-circle" at bounding box center [109, 8] width 4 height 4
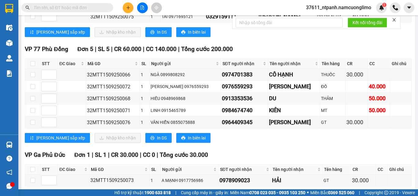
click at [85, 9] on input "text" at bounding box center [70, 7] width 72 height 7
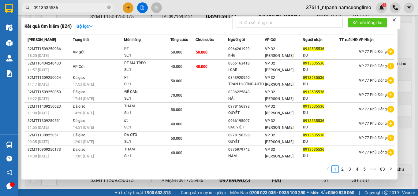
type input "0913535536"
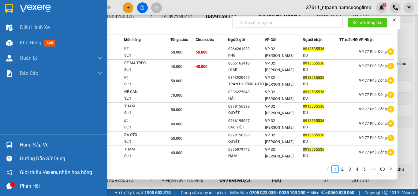
click at [9, 148] on div at bounding box center [9, 145] width 11 height 11
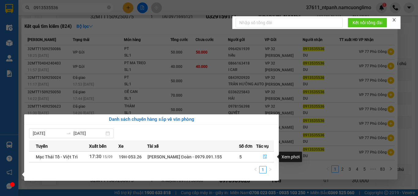
click at [264, 157] on icon "file-done" at bounding box center [265, 157] width 4 height 4
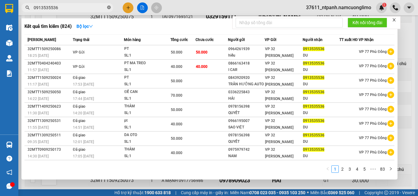
click at [108, 8] on icon "close-circle" at bounding box center [109, 8] width 4 height 4
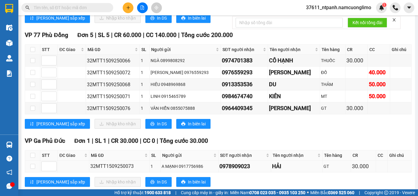
scroll to position [126, 0]
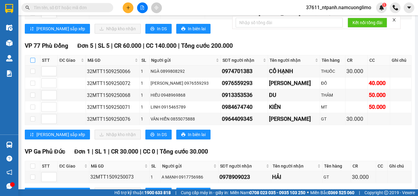
click at [34, 63] on input "checkbox" at bounding box center [32, 60] width 5 height 5
checkbox input "true"
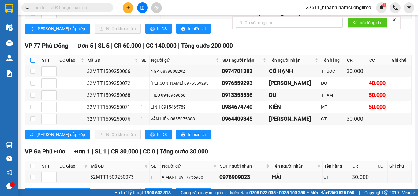
checkbox input "true"
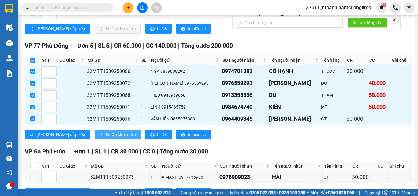
click at [106, 138] on span "Nhập kho nhận" at bounding box center [121, 134] width 30 height 7
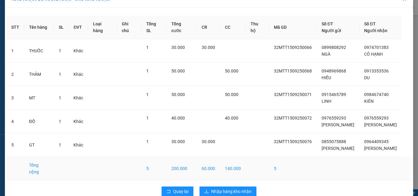
scroll to position [18, 0]
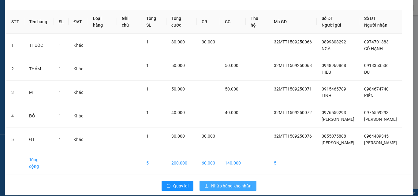
click at [234, 183] on span "Nhập hàng kho nhận" at bounding box center [231, 186] width 40 height 7
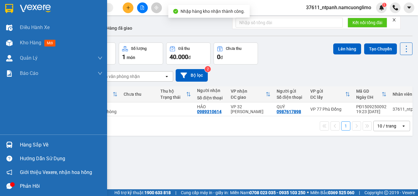
drag, startPoint x: 16, startPoint y: 146, endPoint x: 50, endPoint y: 147, distance: 34.0
click at [16, 147] on div "Hàng sắp về" at bounding box center [53, 145] width 107 height 14
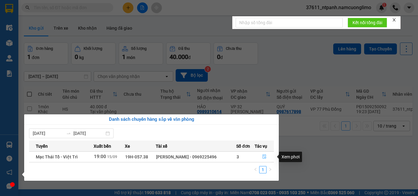
click at [264, 157] on icon "file-done" at bounding box center [264, 157] width 4 height 4
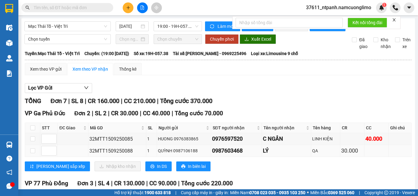
scroll to position [122, 0]
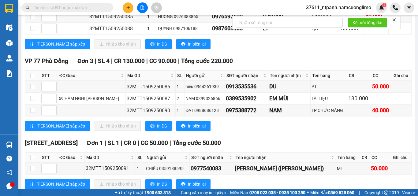
click at [95, 6] on input "text" at bounding box center [70, 7] width 72 height 7
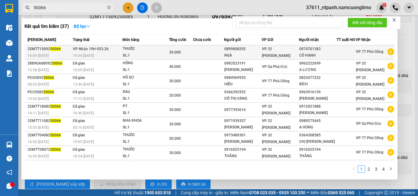
type input "50066"
click at [236, 52] on div "0899808292" at bounding box center [242, 49] width 37 height 6
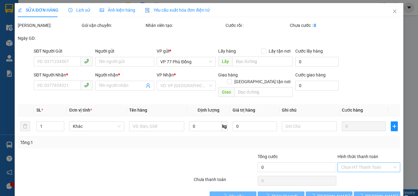
type input "0899808292"
type input "NGÀ"
type input "0974701383"
type input "CÔ HẠNH"
type input "30.000"
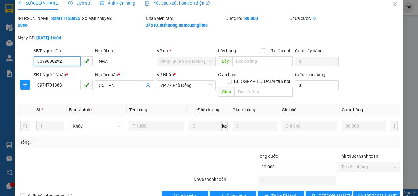
scroll to position [17, 0]
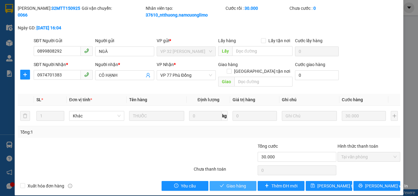
click at [242, 183] on span "Giao hàng" at bounding box center [237, 186] width 20 height 7
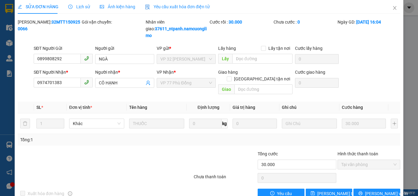
scroll to position [0, 0]
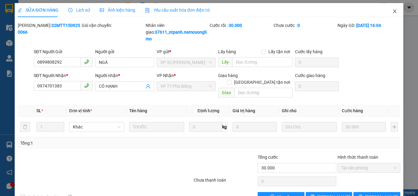
click at [393, 11] on icon "close" at bounding box center [395, 11] width 5 height 5
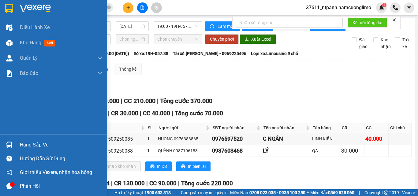
click at [9, 7] on img at bounding box center [9, 8] width 8 height 9
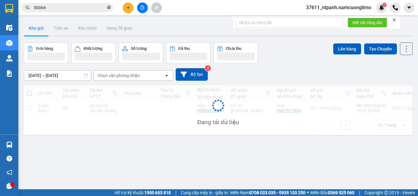
click at [108, 8] on icon "close-circle" at bounding box center [109, 8] width 4 height 4
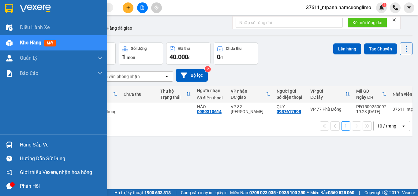
drag, startPoint x: 26, startPoint y: 144, endPoint x: 79, endPoint y: 141, distance: 53.4
click at [31, 144] on div "Hàng sắp về" at bounding box center [61, 145] width 83 height 9
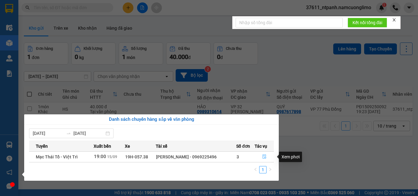
click at [263, 157] on icon "file-done" at bounding box center [264, 157] width 4 height 4
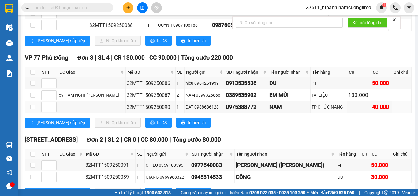
scroll to position [65, 0]
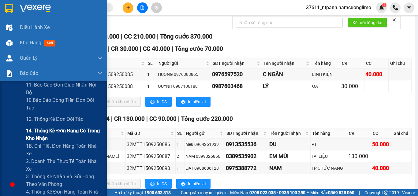
drag, startPoint x: 36, startPoint y: 146, endPoint x: 97, endPoint y: 141, distance: 61.2
click at [38, 147] on span "1B. Chi tiết đơn hàng toàn nhà xe" at bounding box center [64, 149] width 77 height 15
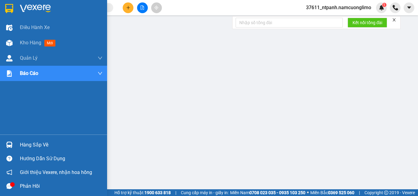
click at [14, 2] on div at bounding box center [53, 10] width 107 height 20
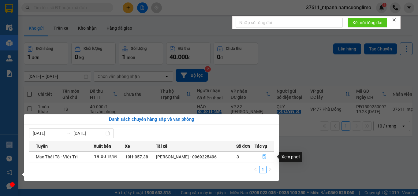
click at [262, 156] on icon "file-done" at bounding box center [264, 157] width 4 height 4
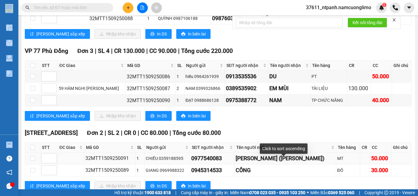
scroll to position [122, 0]
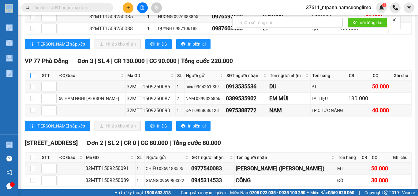
click at [32, 78] on input "checkbox" at bounding box center [32, 75] width 5 height 5
checkbox input "true"
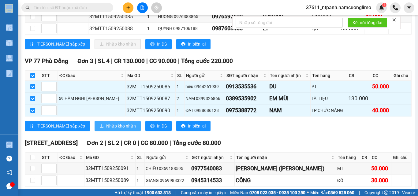
click at [106, 130] on span "Nhập kho nhận" at bounding box center [121, 126] width 30 height 7
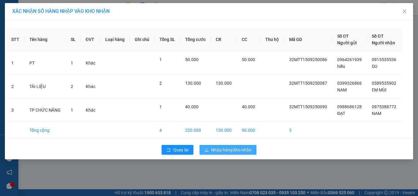
click at [239, 152] on span "Nhập hàng kho nhận" at bounding box center [231, 150] width 40 height 7
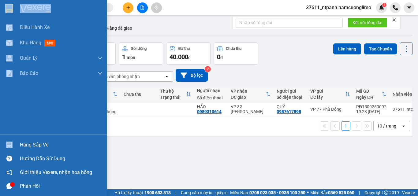
drag, startPoint x: 32, startPoint y: 146, endPoint x: 56, endPoint y: 145, distance: 23.6
click at [33, 146] on div "Hàng sắp về" at bounding box center [61, 145] width 83 height 9
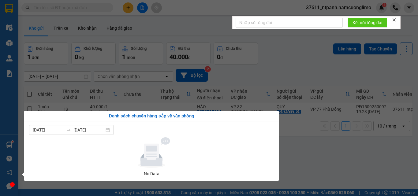
click at [295, 167] on section "Kết quả tìm kiếm ( 37 ) Bộ lọc Mã ĐH Trạng thái Món hàng Tổng cước Chưa cước Ng…" at bounding box center [209, 98] width 418 height 196
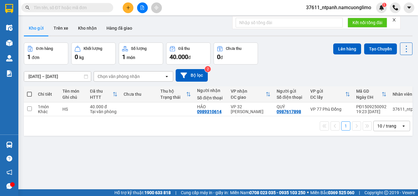
click at [88, 7] on input "text" at bounding box center [70, 7] width 72 height 7
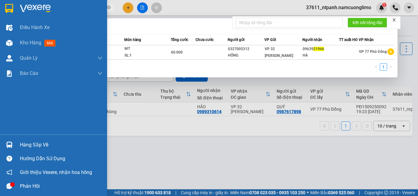
drag, startPoint x: 60, startPoint y: 10, endPoint x: 16, endPoint y: 15, distance: 45.0
click at [16, 15] on section "Kết quả tìm kiếm ( 1 ) Bộ lọc Mã ĐH Trạng thái Món hàng Tổng cước Chưa cước Ngư…" at bounding box center [209, 98] width 418 height 196
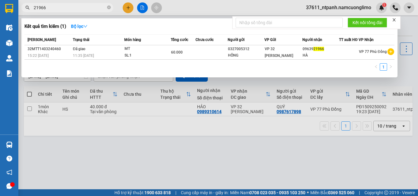
type input "21966"
click at [193, 6] on div at bounding box center [209, 98] width 418 height 196
click at [109, 6] on icon "close-circle" at bounding box center [109, 8] width 4 height 4
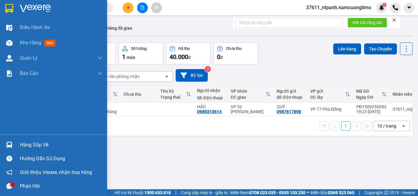
click at [5, 4] on img at bounding box center [9, 8] width 8 height 9
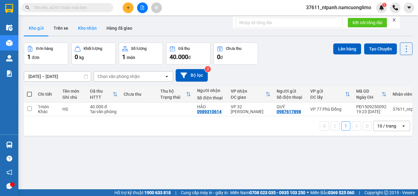
click at [89, 29] on button "Kho nhận" at bounding box center [87, 28] width 28 height 15
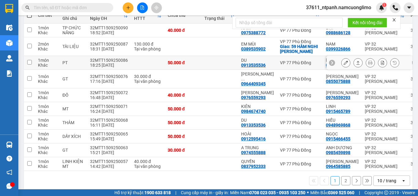
scroll to position [83, 0]
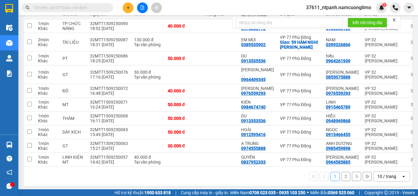
click at [341, 172] on button "2" at bounding box center [345, 176] width 9 height 9
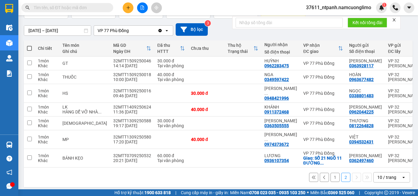
scroll to position [47, 0]
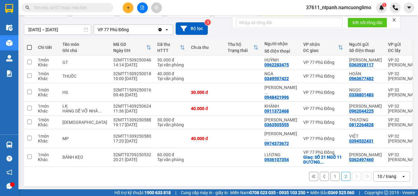
click at [331, 175] on button "1" at bounding box center [335, 176] width 9 height 9
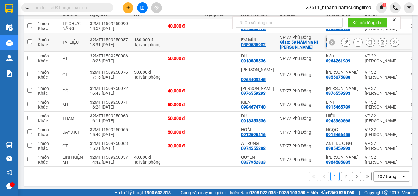
scroll to position [53, 0]
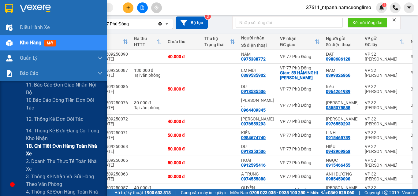
drag, startPoint x: 36, startPoint y: 148, endPoint x: 41, endPoint y: 148, distance: 4.3
click at [37, 148] on span "1B. Chi tiết đơn hàng toàn nhà xe" at bounding box center [64, 149] width 77 height 15
